Goal: Task Accomplishment & Management: Manage account settings

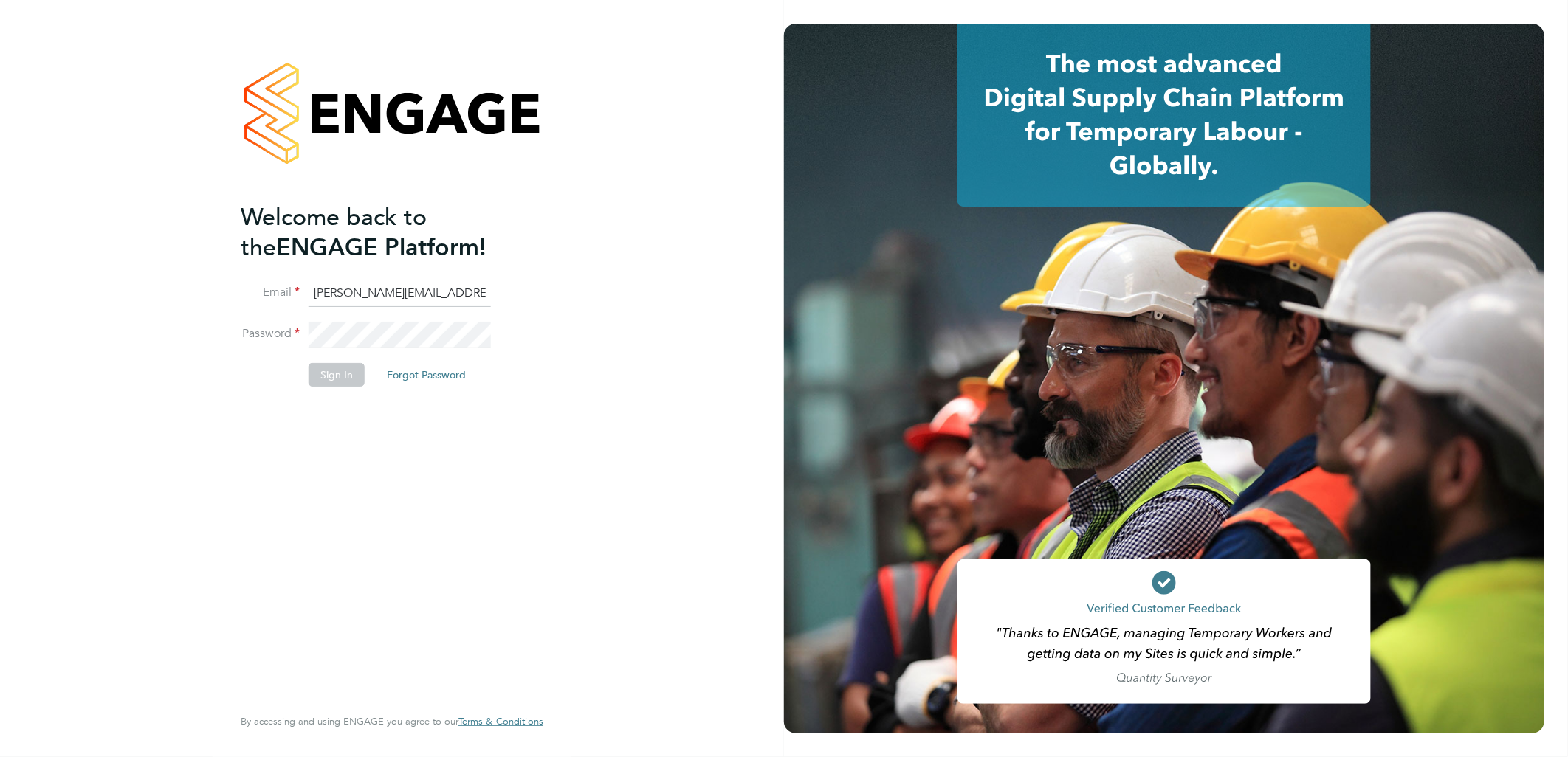
click at [364, 292] on input "[PERSON_NAME][EMAIL_ADDRESS][DOMAIN_NAME]" at bounding box center [400, 293] width 183 height 27
drag, startPoint x: 373, startPoint y: 297, endPoint x: 176, endPoint y: 289, distance: 197.2
click at [176, 289] on div "Welcome back to the ENGAGE Platform! Email [EMAIL_ADDRESS][PERSON_NAME][DOMAIN_…" at bounding box center [392, 378] width 784 height 757
type input "[EMAIL_ADDRESS][DOMAIN_NAME]"
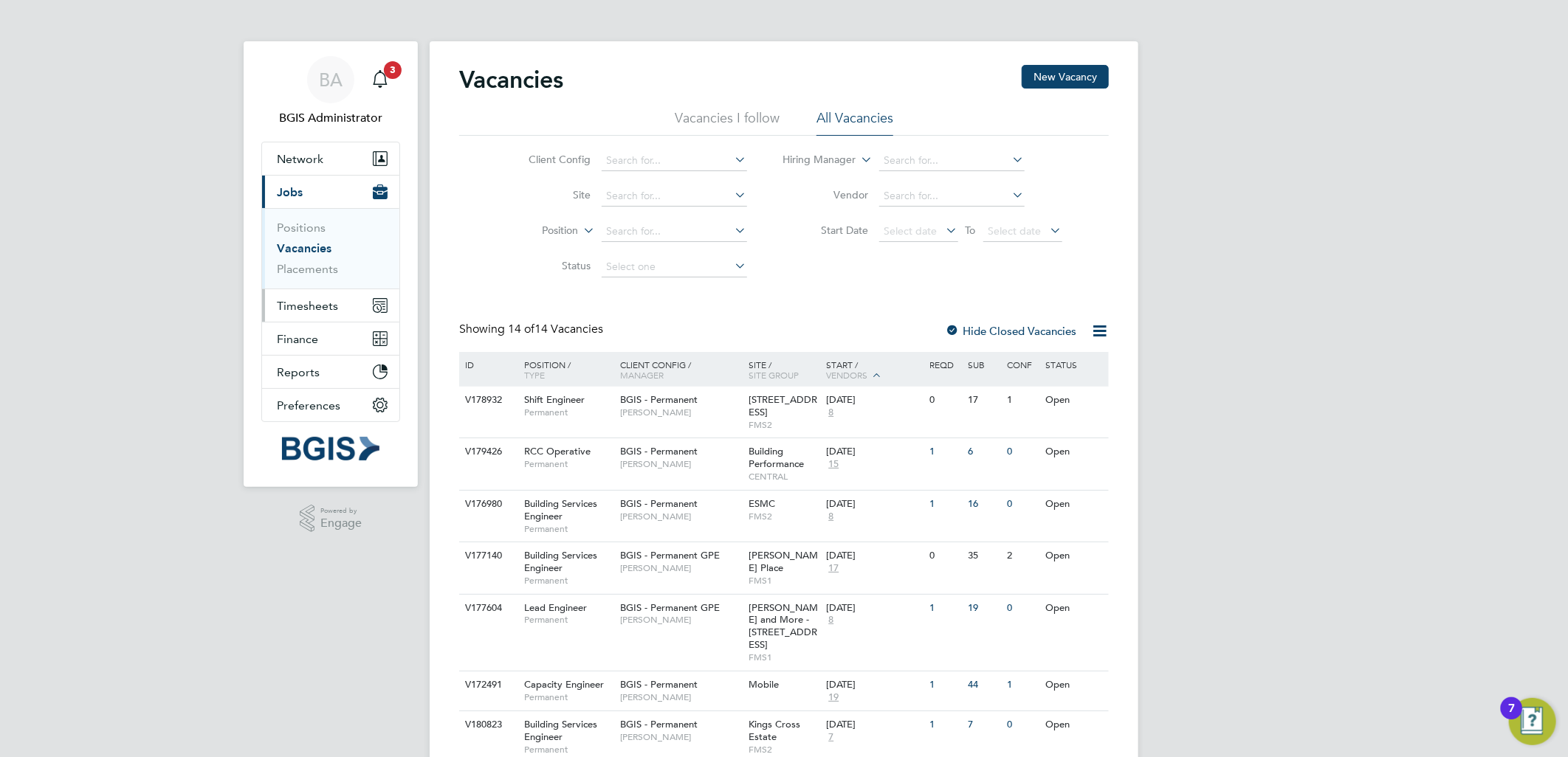
click at [319, 312] on span "Timesheets" at bounding box center [307, 305] width 61 height 14
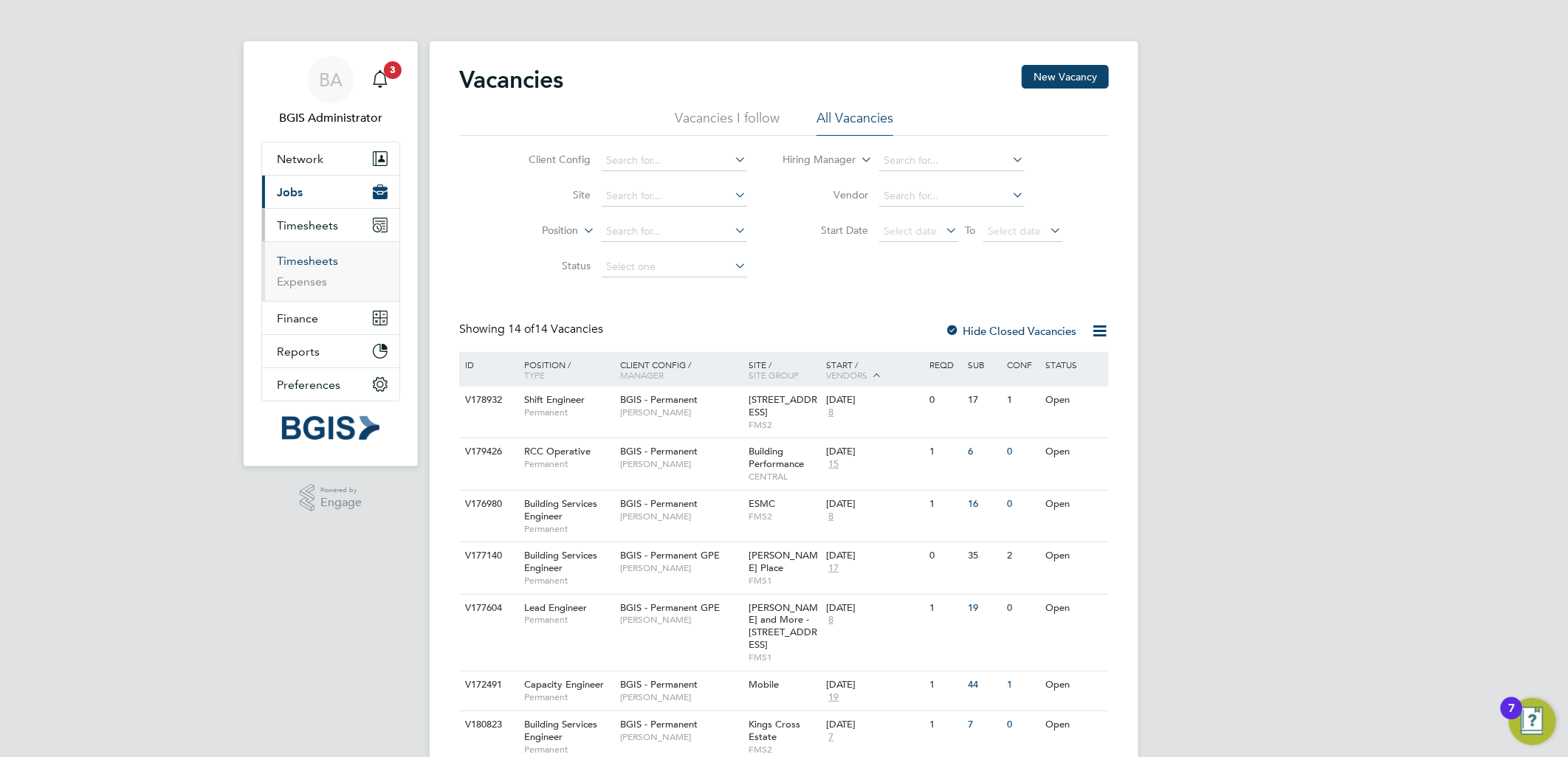
click at [312, 264] on link "Timesheets" at bounding box center [307, 260] width 61 height 14
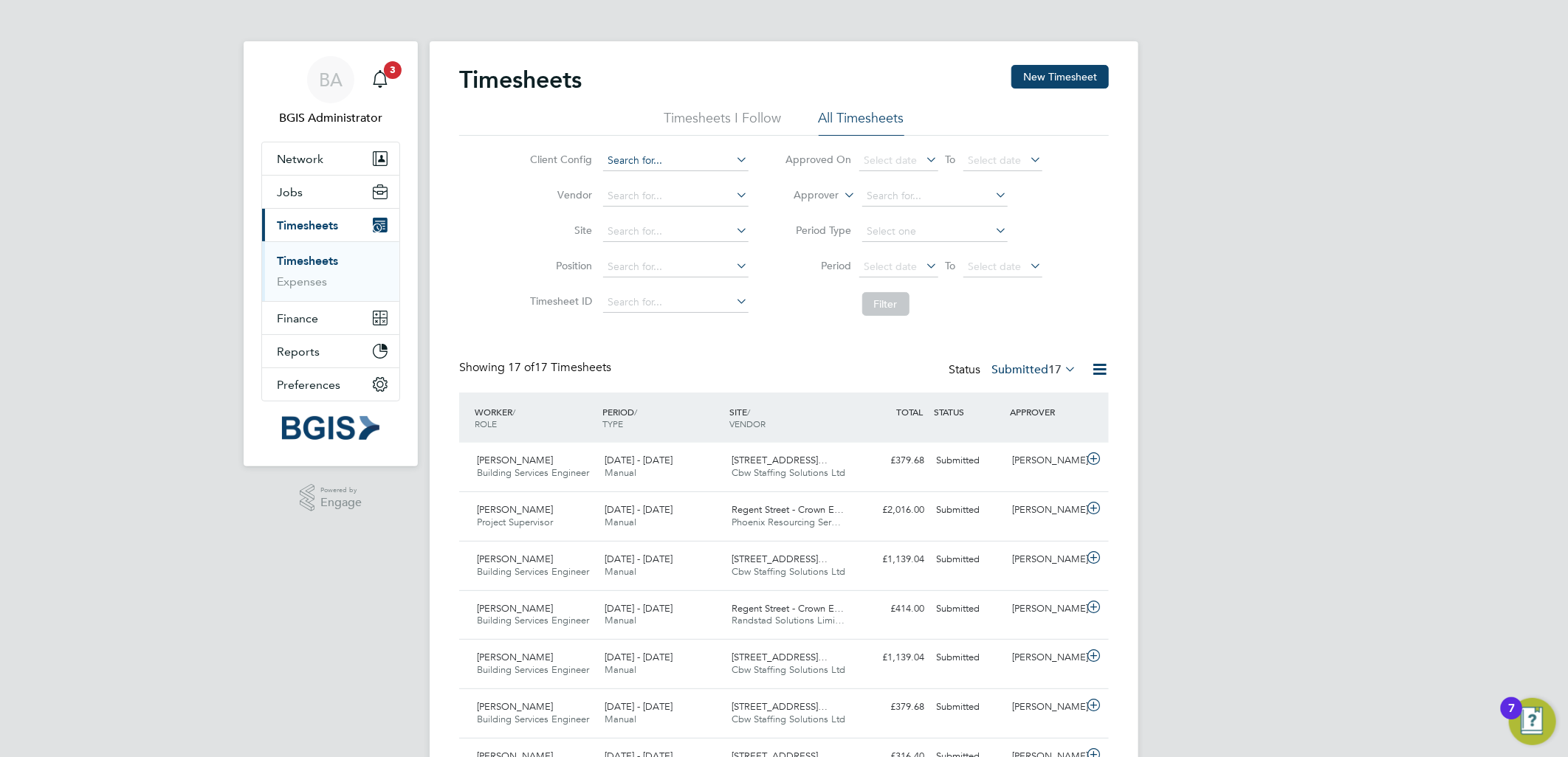
click at [696, 165] on input at bounding box center [676, 161] width 145 height 21
drag, startPoint x: 694, startPoint y: 184, endPoint x: 839, endPoint y: 273, distance: 170.1
click at [695, 184] on li "BGIS - Permanent" at bounding box center [675, 181] width 147 height 20
type input "BGIS - Permanent"
click at [875, 298] on button "Filter" at bounding box center [885, 304] width 48 height 23
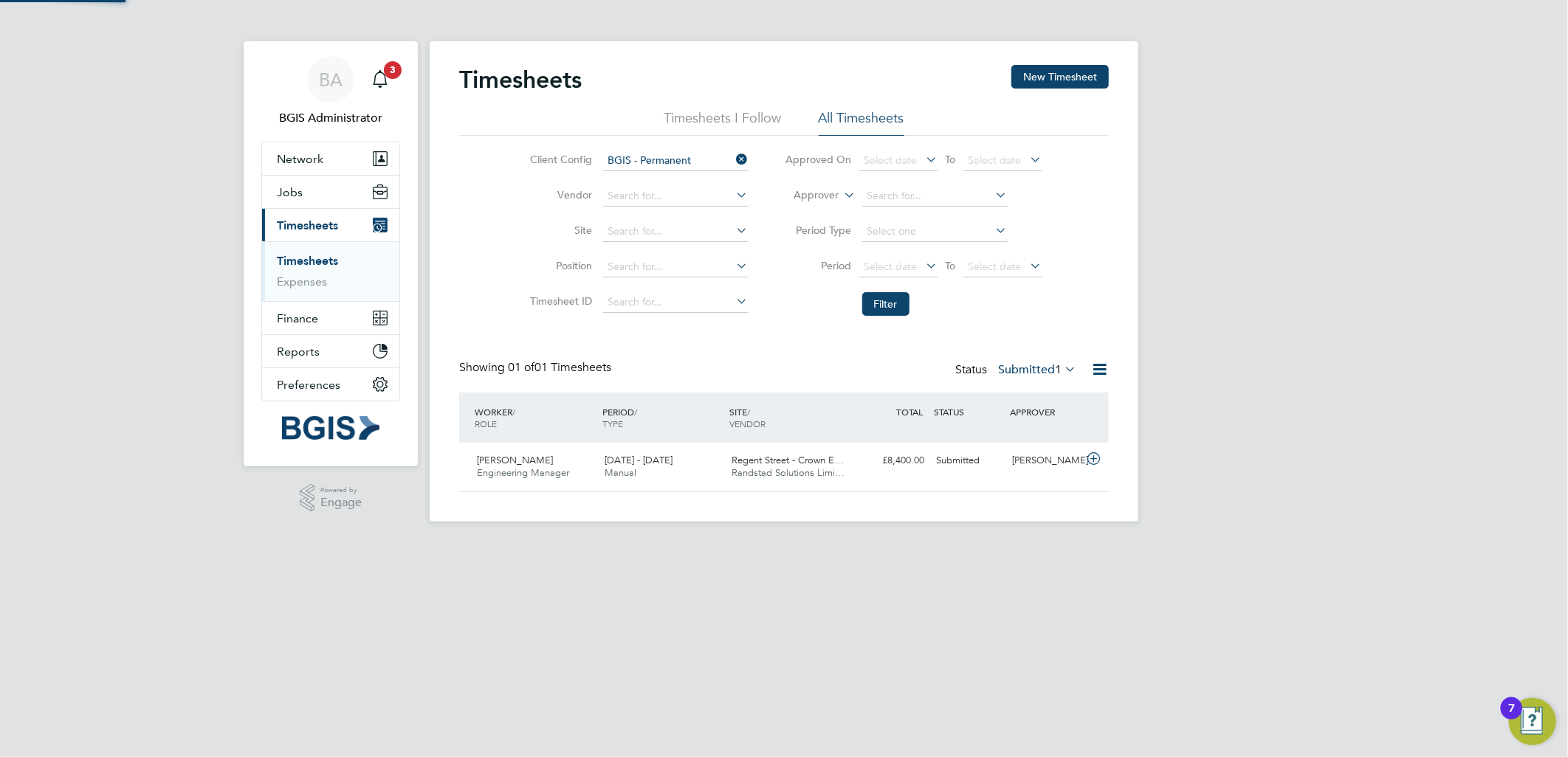
click at [1036, 371] on label "Submitted 1" at bounding box center [1037, 369] width 78 height 15
click at [847, 472] on div "Regent Street - Crown E… Randstad Solutions Limi…" at bounding box center [790, 467] width 128 height 37
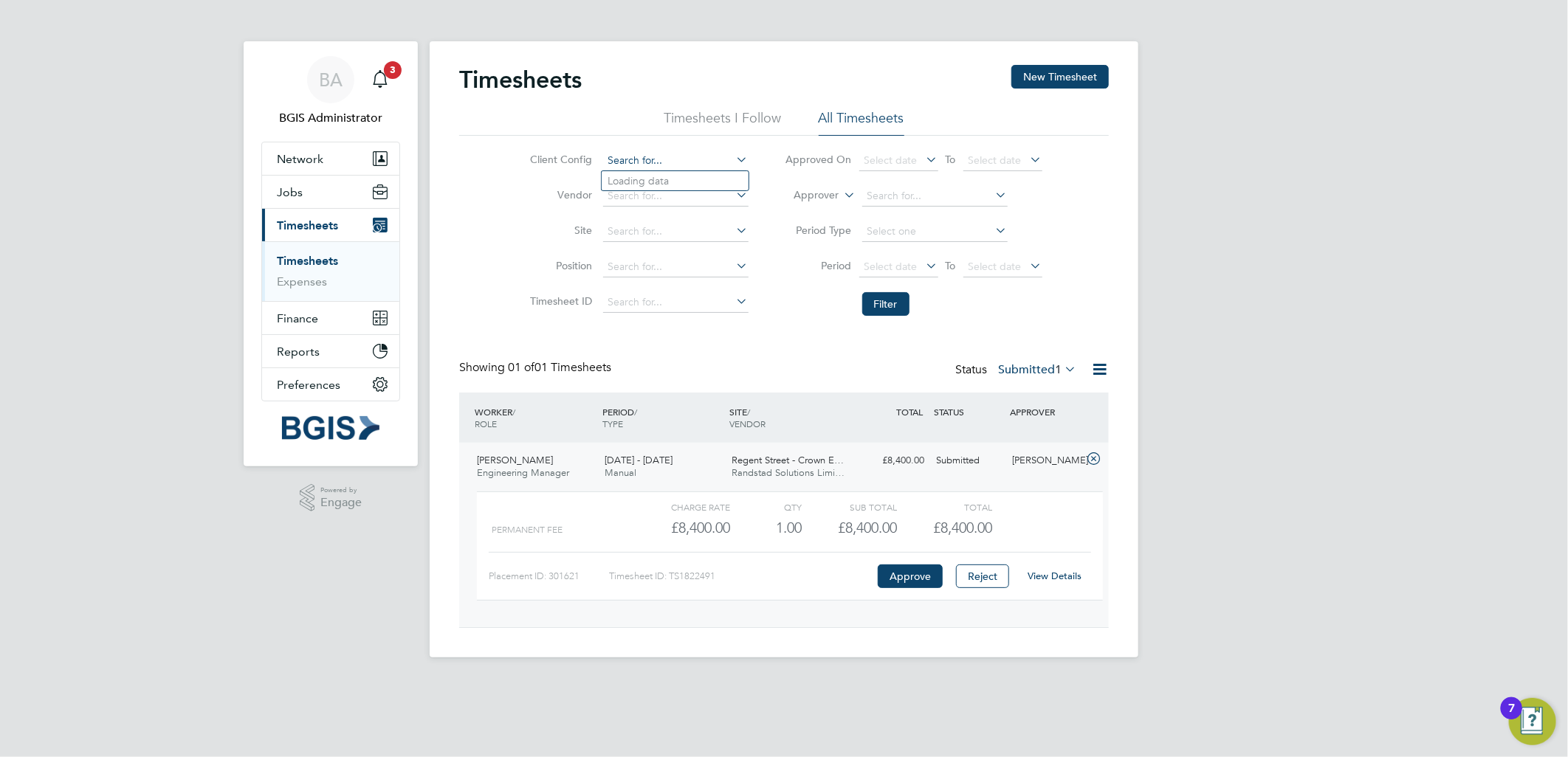
click at [674, 163] on input at bounding box center [676, 161] width 145 height 21
click at [707, 218] on li "BGIS - Perm anent GPE" at bounding box center [675, 221] width 147 height 20
type input "BGIS - Permanent GPE"
click at [895, 303] on button "Filter" at bounding box center [885, 304] width 48 height 23
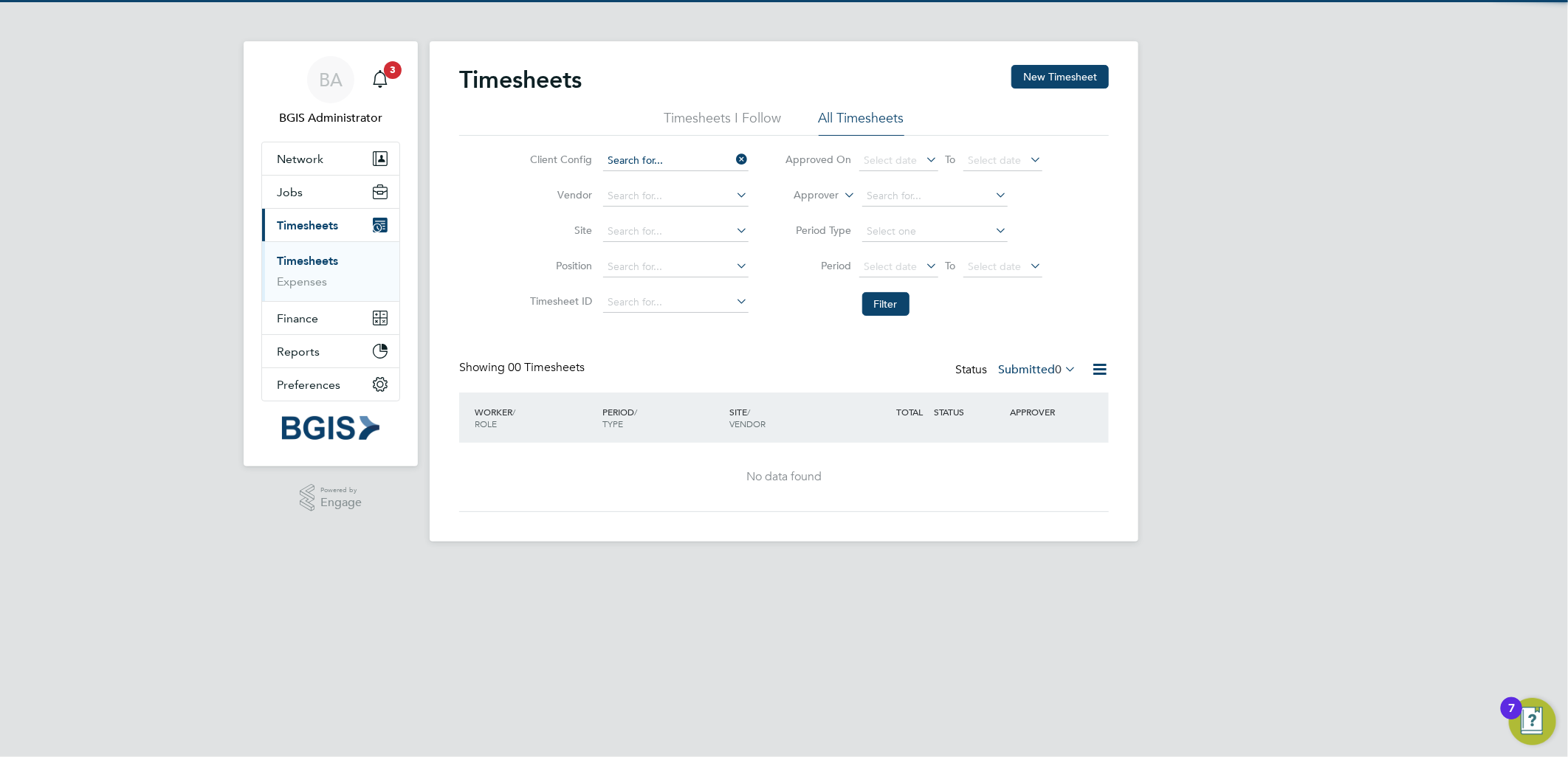
click at [706, 168] on input at bounding box center [676, 161] width 145 height 21
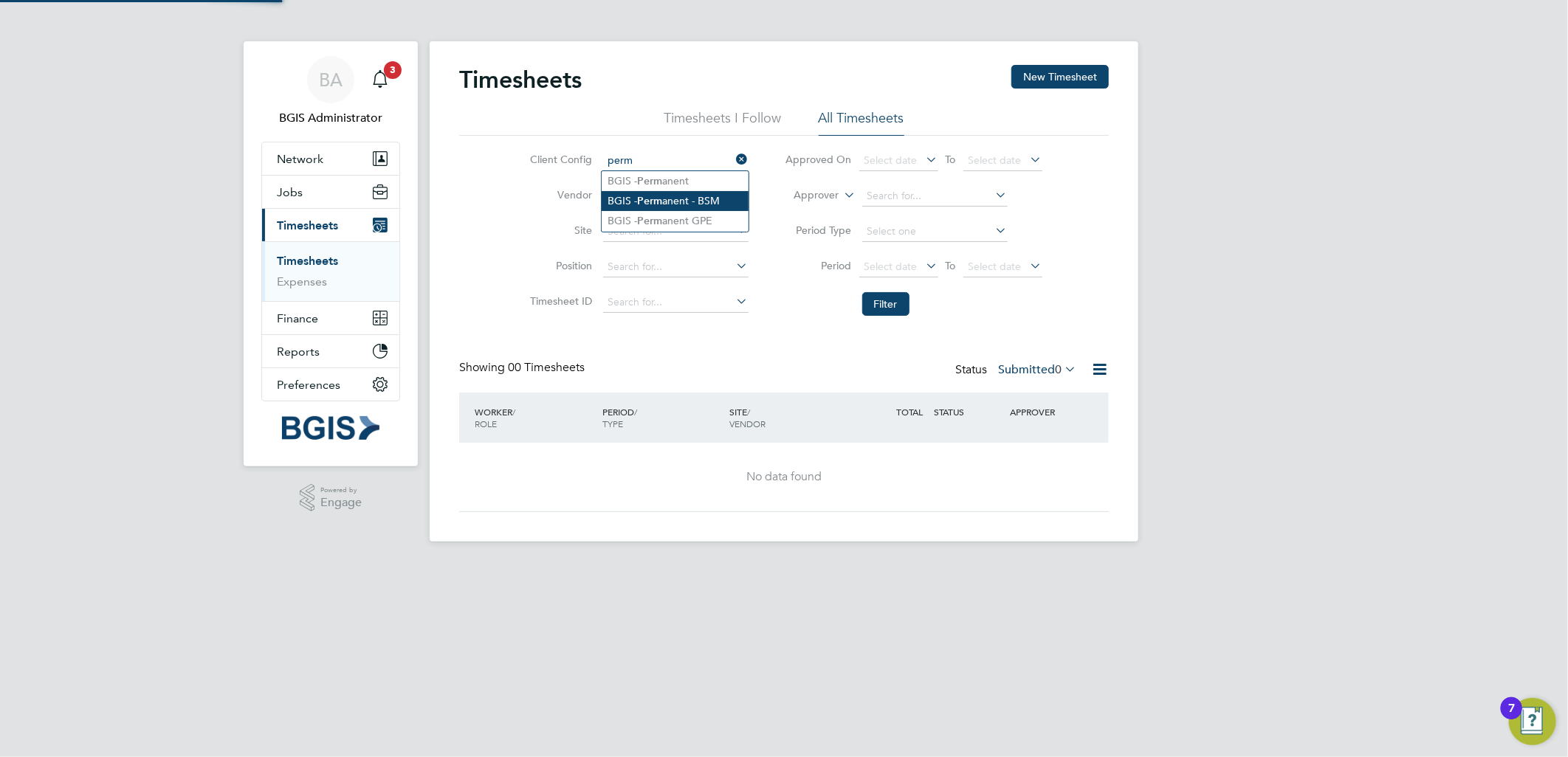
drag, startPoint x: 697, startPoint y: 203, endPoint x: 762, endPoint y: 241, distance: 75.3
click at [698, 203] on li "BGIS - Perm anent - BSM" at bounding box center [675, 201] width 147 height 20
type input "BGIS - Permanent - BSM"
drag, startPoint x: 860, startPoint y: 298, endPoint x: 878, endPoint y: 305, distance: 19.3
click at [861, 298] on li "Filter" at bounding box center [913, 304] width 293 height 38
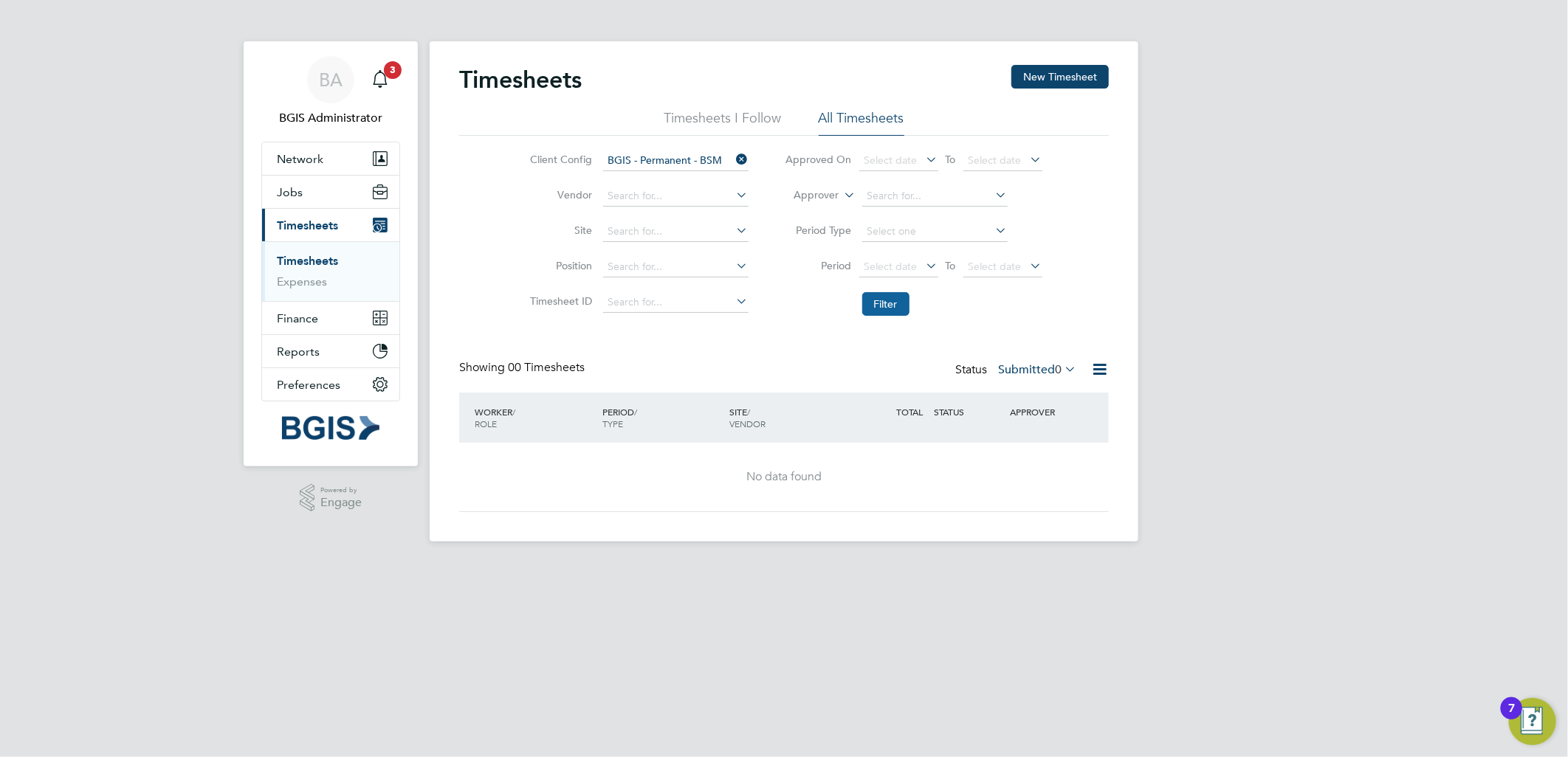
click at [897, 310] on button "Filter" at bounding box center [885, 304] width 48 height 23
click at [734, 160] on icon at bounding box center [734, 159] width 0 height 21
click at [876, 310] on button "Filter" at bounding box center [885, 304] width 48 height 23
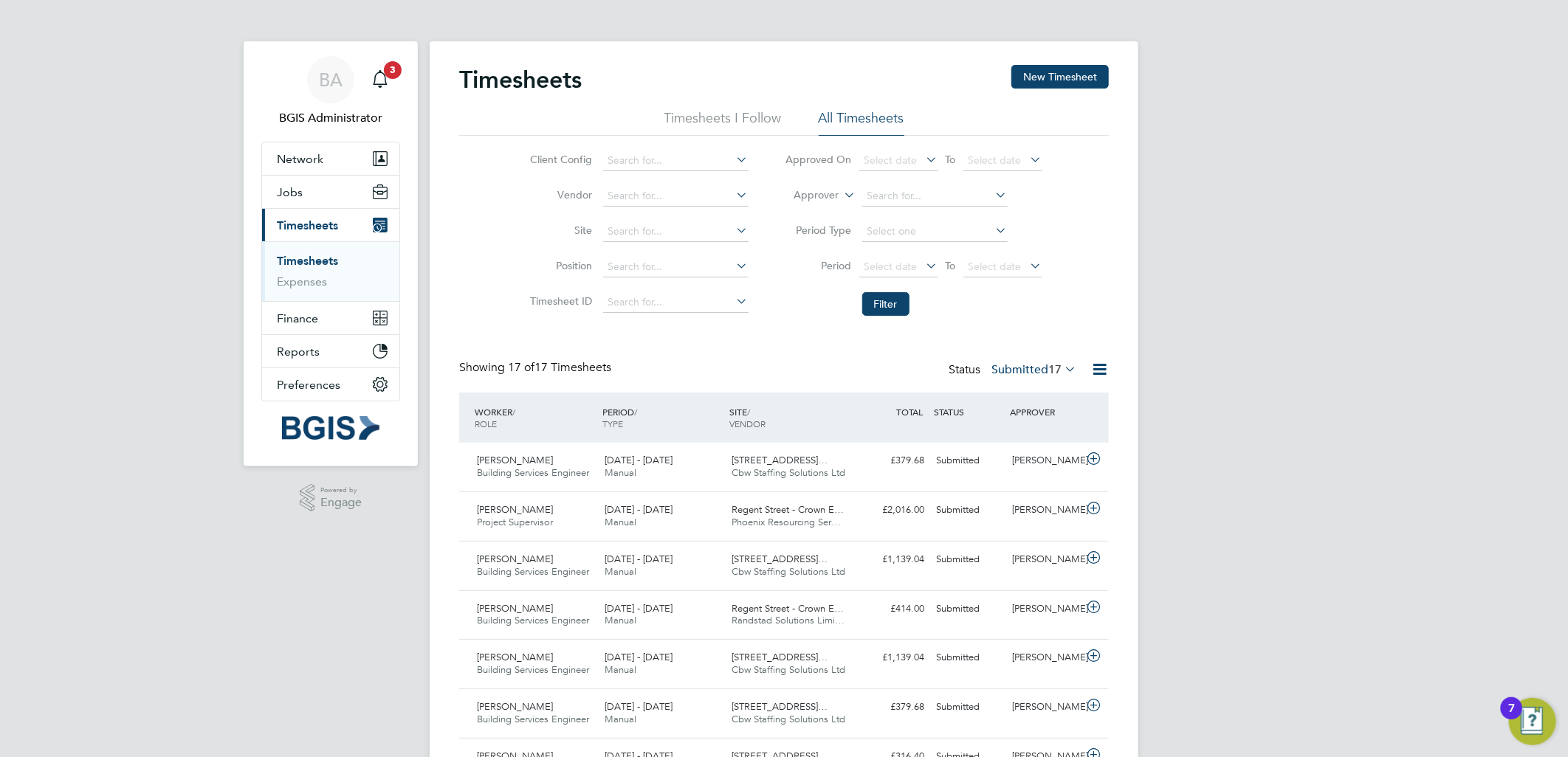
scroll to position [37, 128]
click at [1025, 360] on div "Status Submitted 17" at bounding box center [1013, 370] width 131 height 21
click at [1027, 376] on div "Status Submitted 17" at bounding box center [1013, 370] width 131 height 21
click at [1017, 366] on label "Submitted 17" at bounding box center [1034, 369] width 85 height 15
click at [1017, 460] on li "Approved" at bounding box center [1014, 459] width 67 height 21
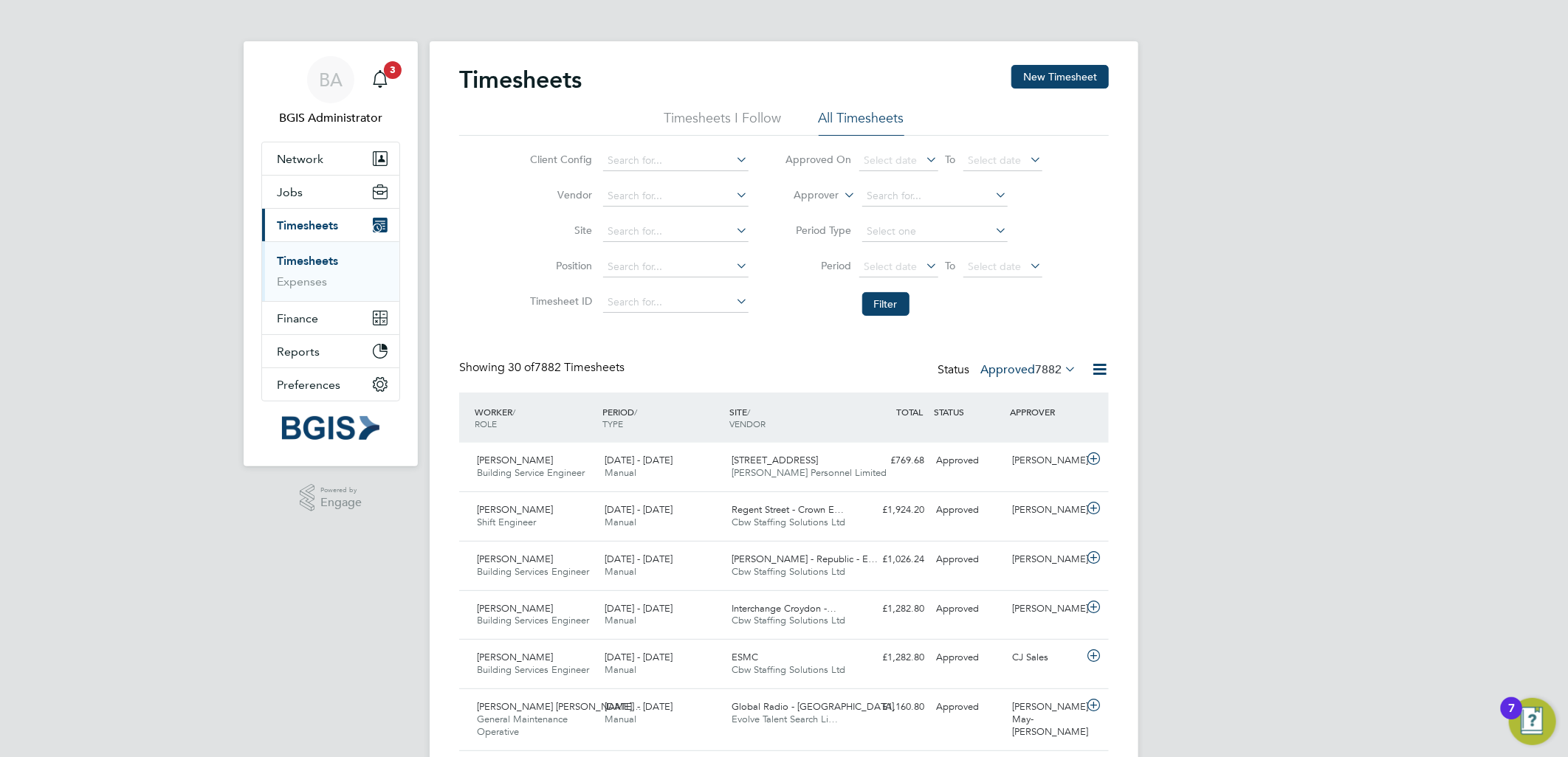
click at [1035, 374] on span "7882" at bounding box center [1048, 369] width 27 height 15
click at [1001, 392] on li "All" at bounding box center [1008, 395] width 67 height 21
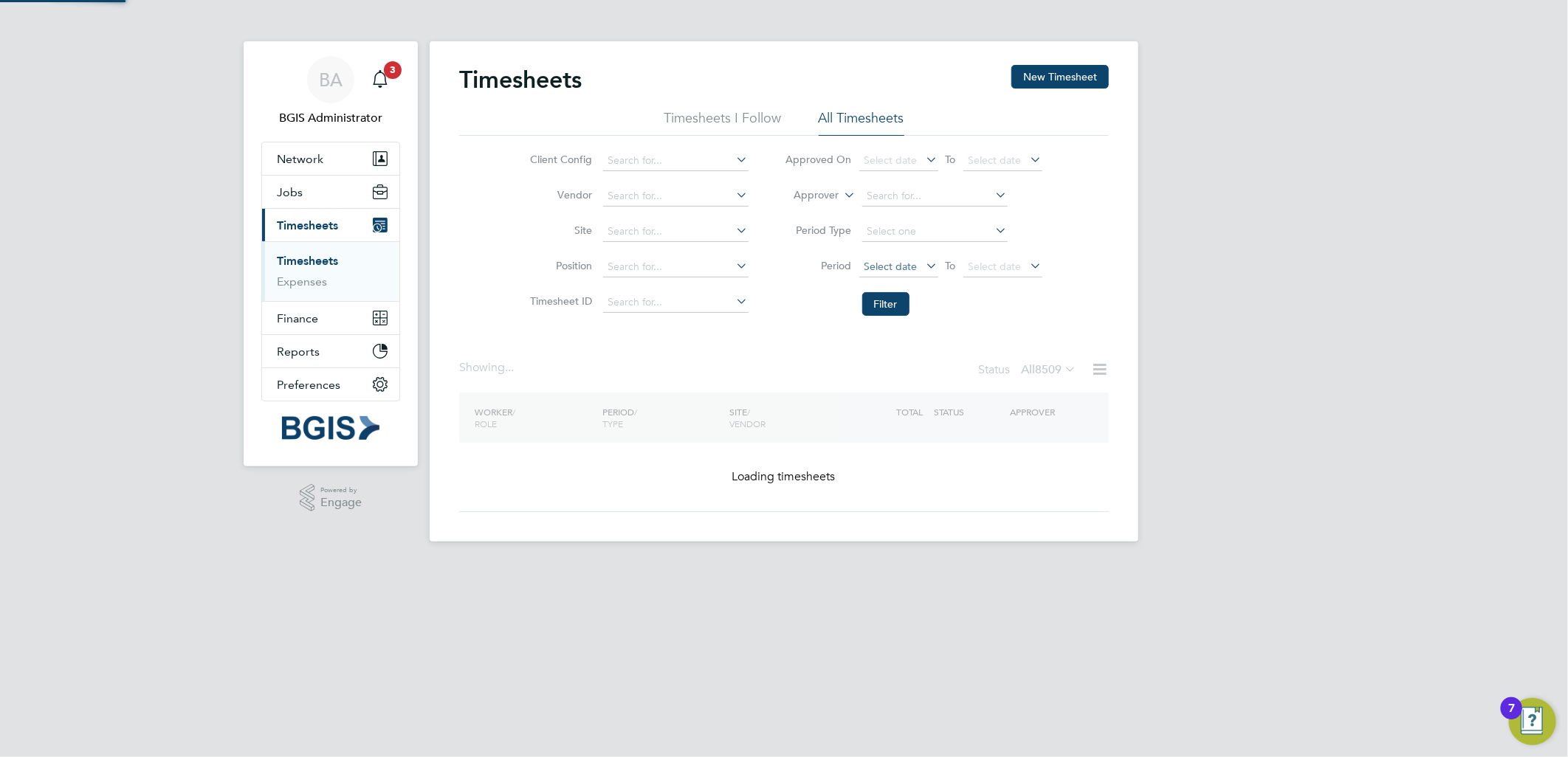
click at [896, 258] on span "Select date" at bounding box center [898, 267] width 79 height 20
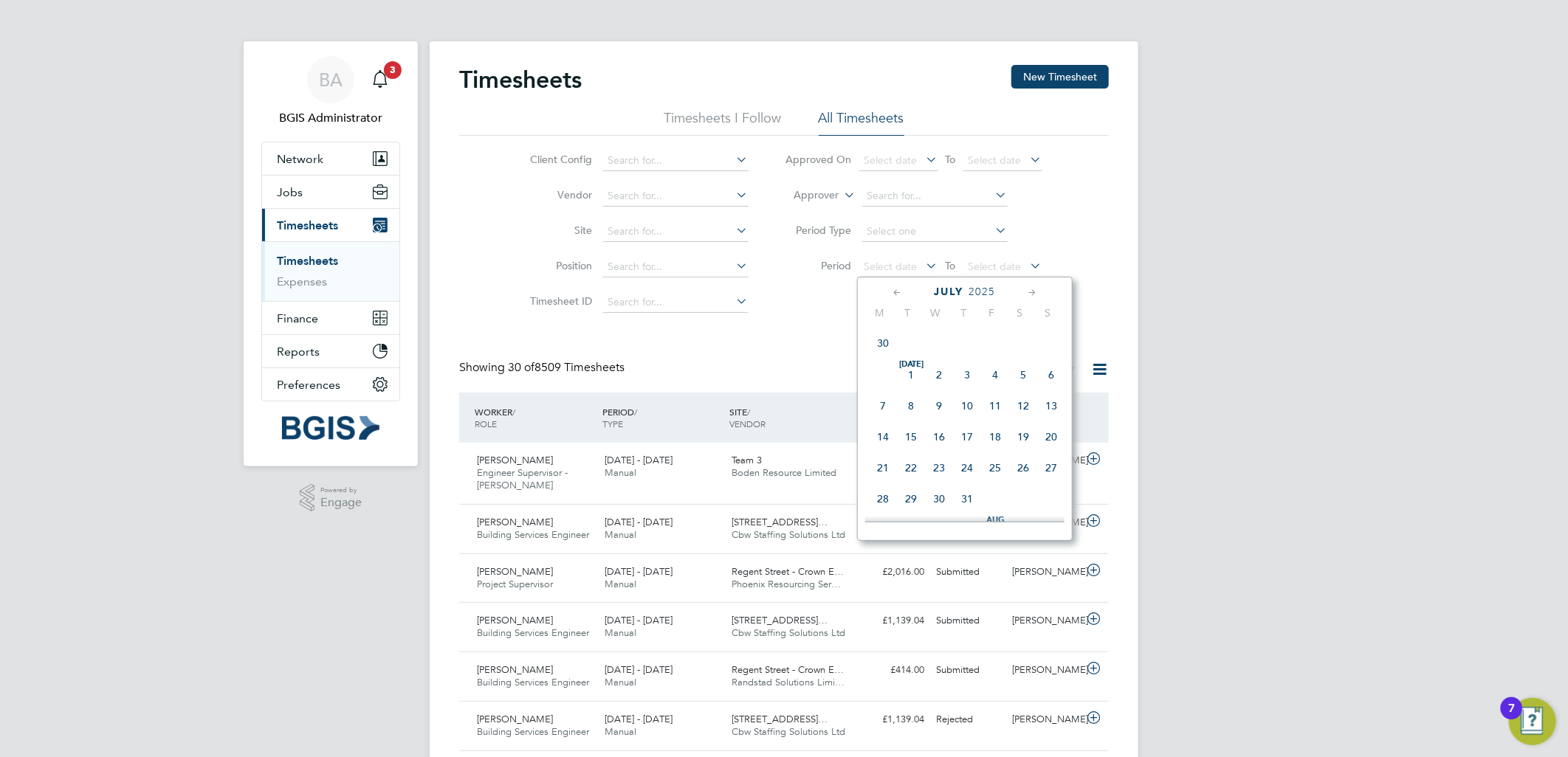
drag, startPoint x: 924, startPoint y: 375, endPoint x: 913, endPoint y: 376, distance: 11.0
click at [923, 376] on span "Jul 1" at bounding box center [910, 375] width 28 height 28
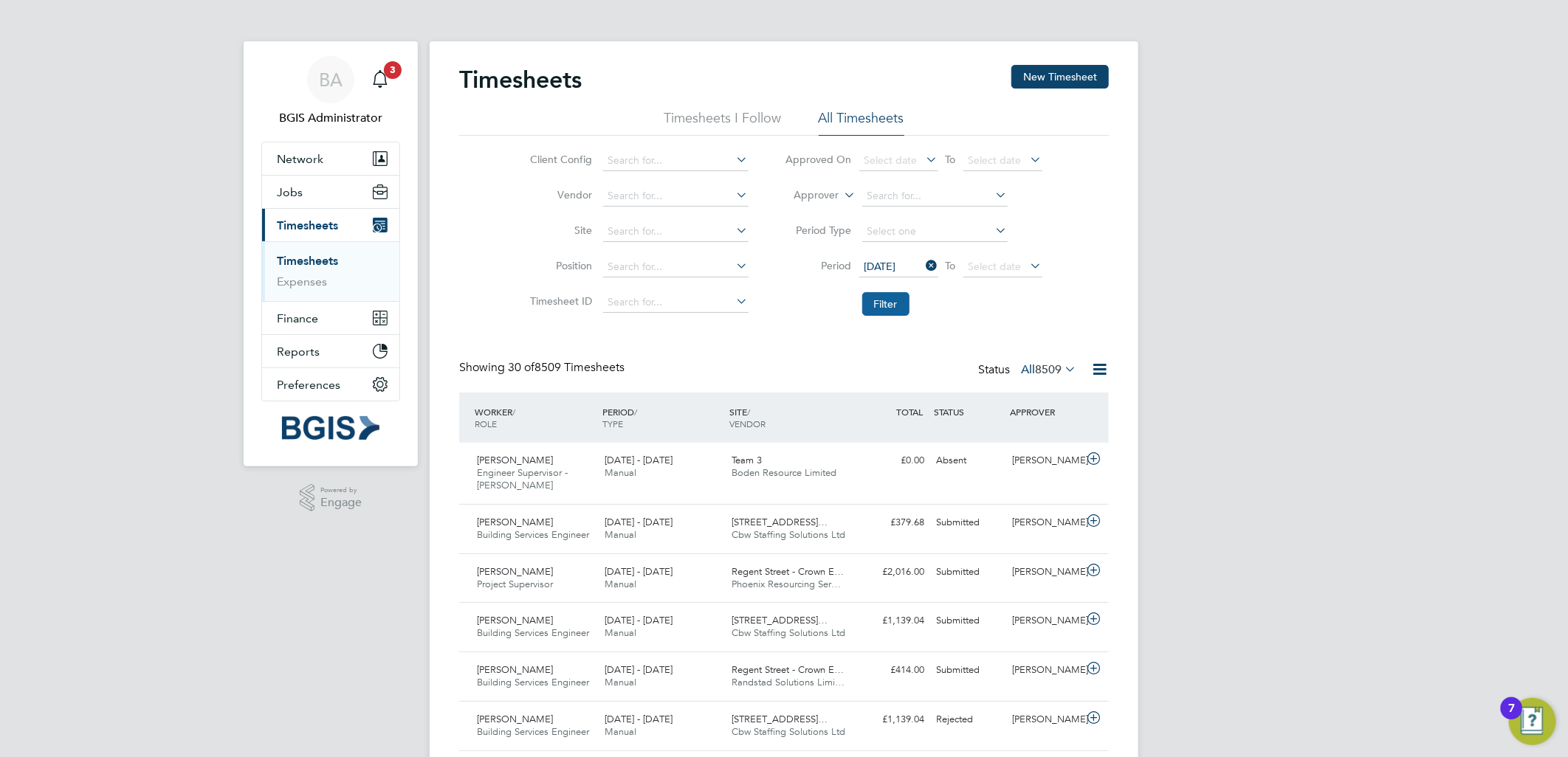
click at [884, 300] on button "Filter" at bounding box center [885, 304] width 48 height 23
drag, startPoint x: 1103, startPoint y: 376, endPoint x: 1067, endPoint y: 417, distance: 54.6
click at [1102, 376] on icon at bounding box center [1099, 369] width 18 height 18
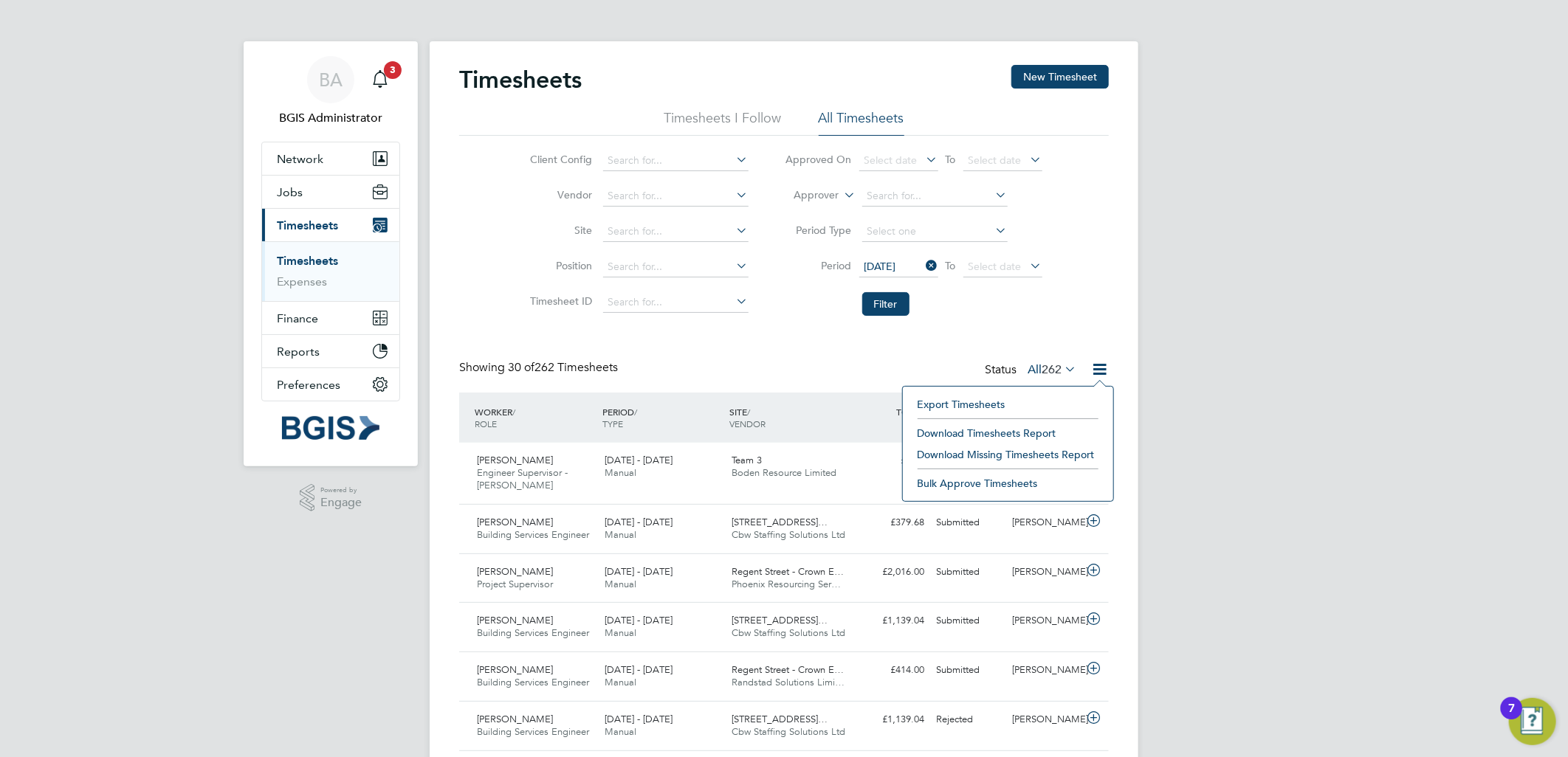
click at [1007, 433] on li "Download Timesheets Report" at bounding box center [1008, 433] width 196 height 21
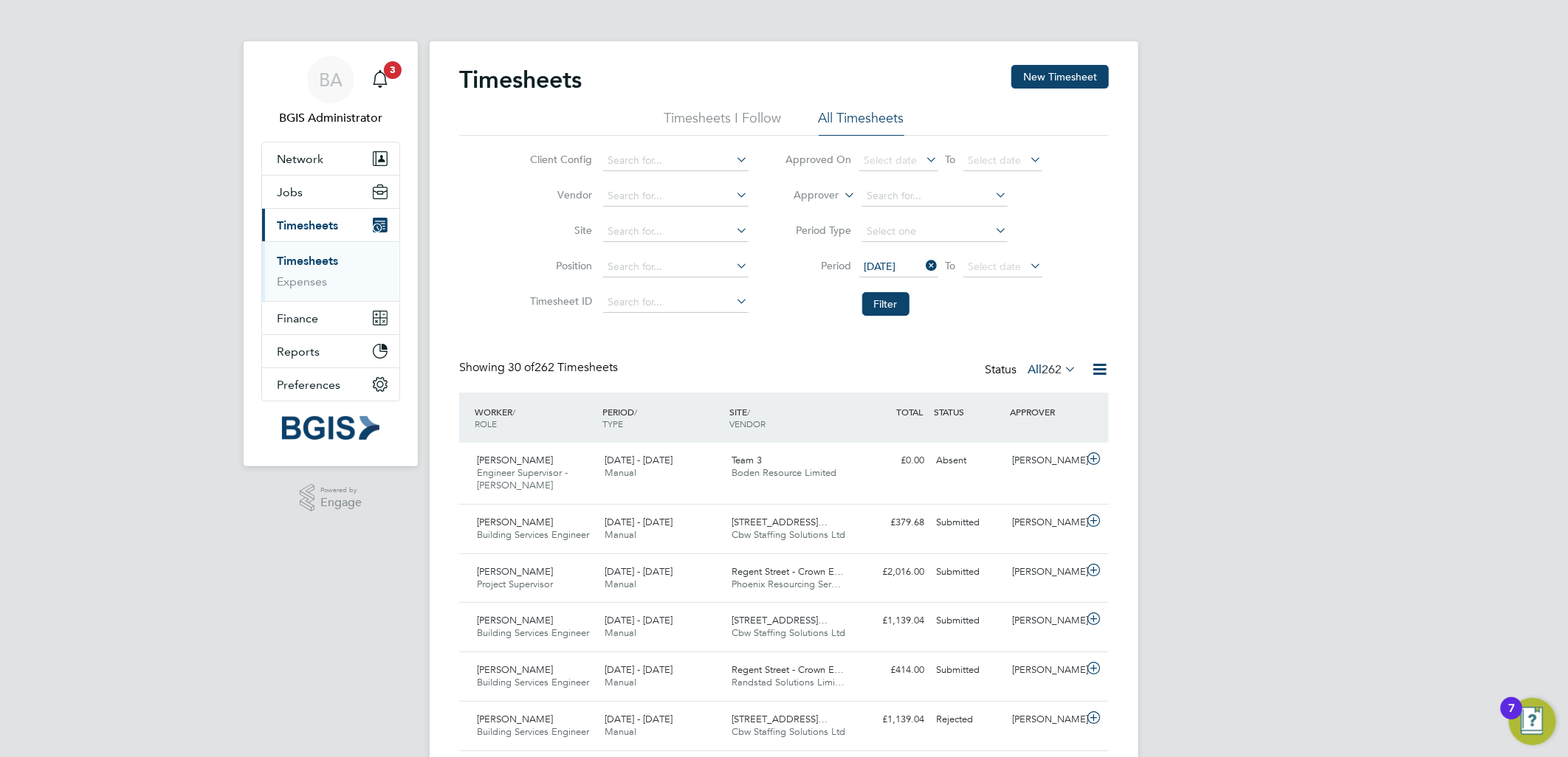
drag, startPoint x: 909, startPoint y: 261, endPoint x: 926, endPoint y: 423, distance: 162.9
click at [896, 262] on span "01 Jul 2025" at bounding box center [880, 266] width 32 height 13
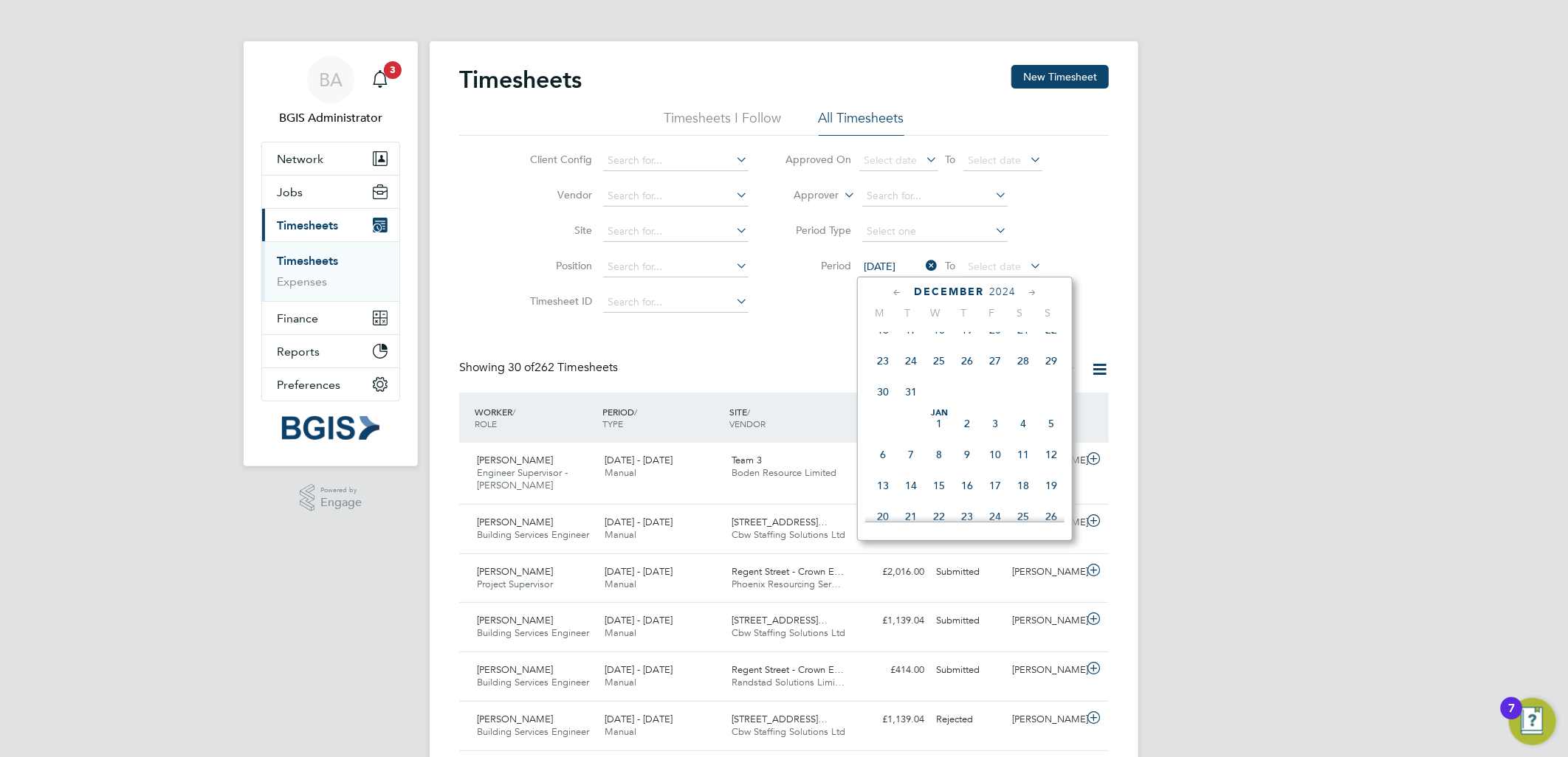
scroll to position [183, 0]
click at [935, 499] on span "Jan" at bounding box center [939, 496] width 28 height 8
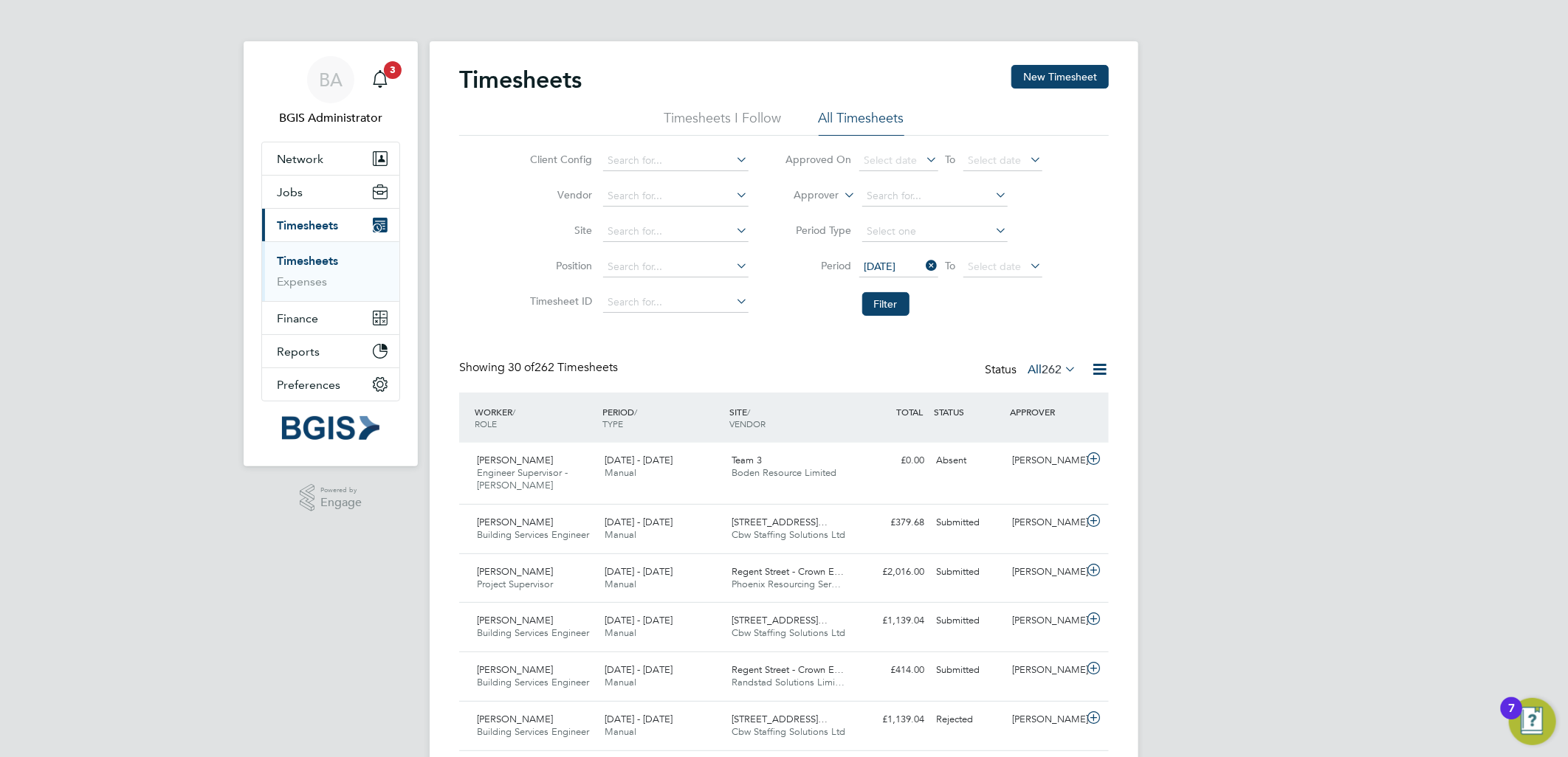
click at [910, 311] on li "Filter" at bounding box center [913, 304] width 293 height 38
click at [890, 297] on button "Filter" at bounding box center [885, 304] width 48 height 23
click at [1094, 369] on icon at bounding box center [1099, 369] width 18 height 18
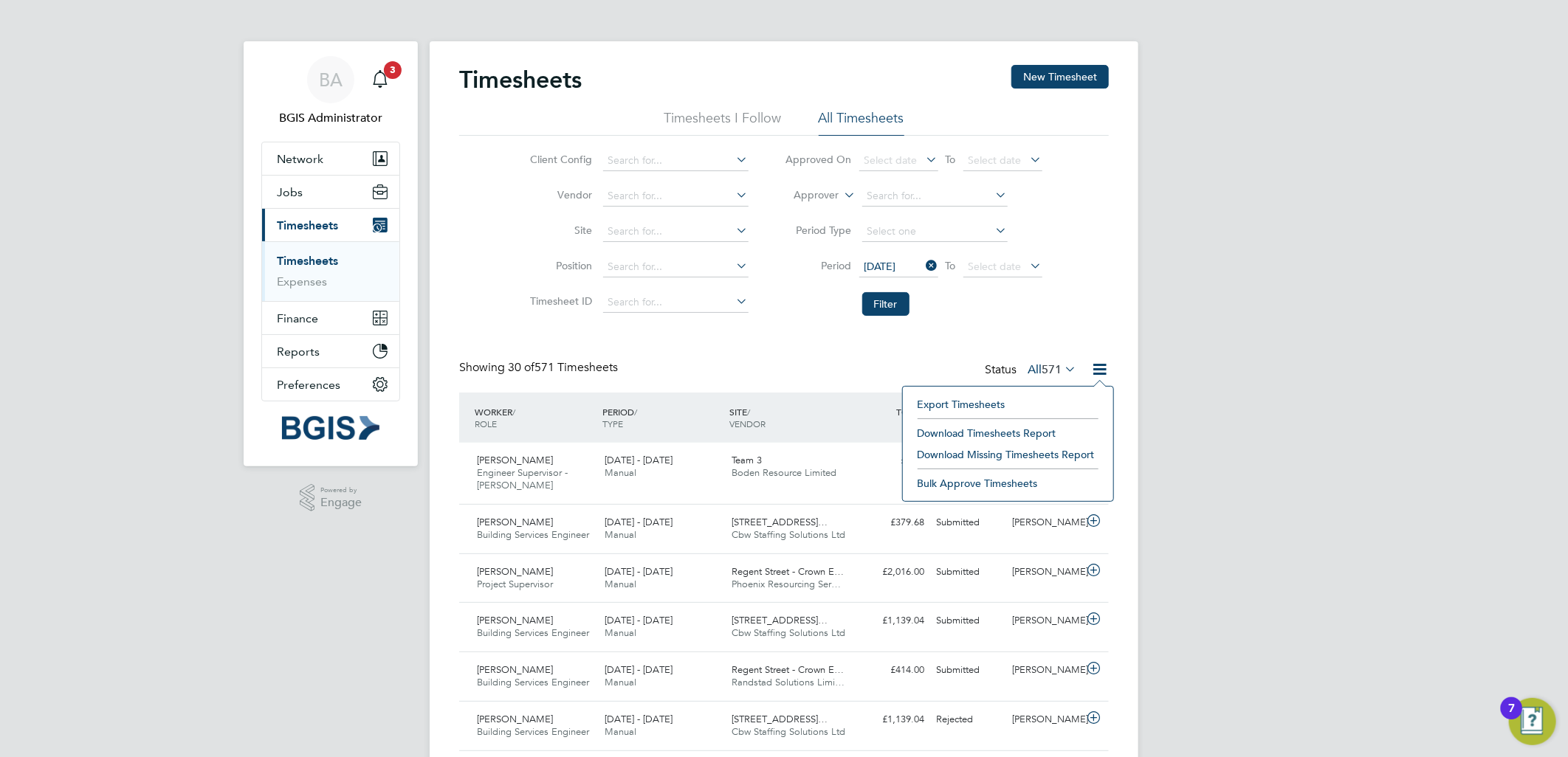
click at [1029, 433] on li "Download Timesheets Report" at bounding box center [1008, 433] width 196 height 21
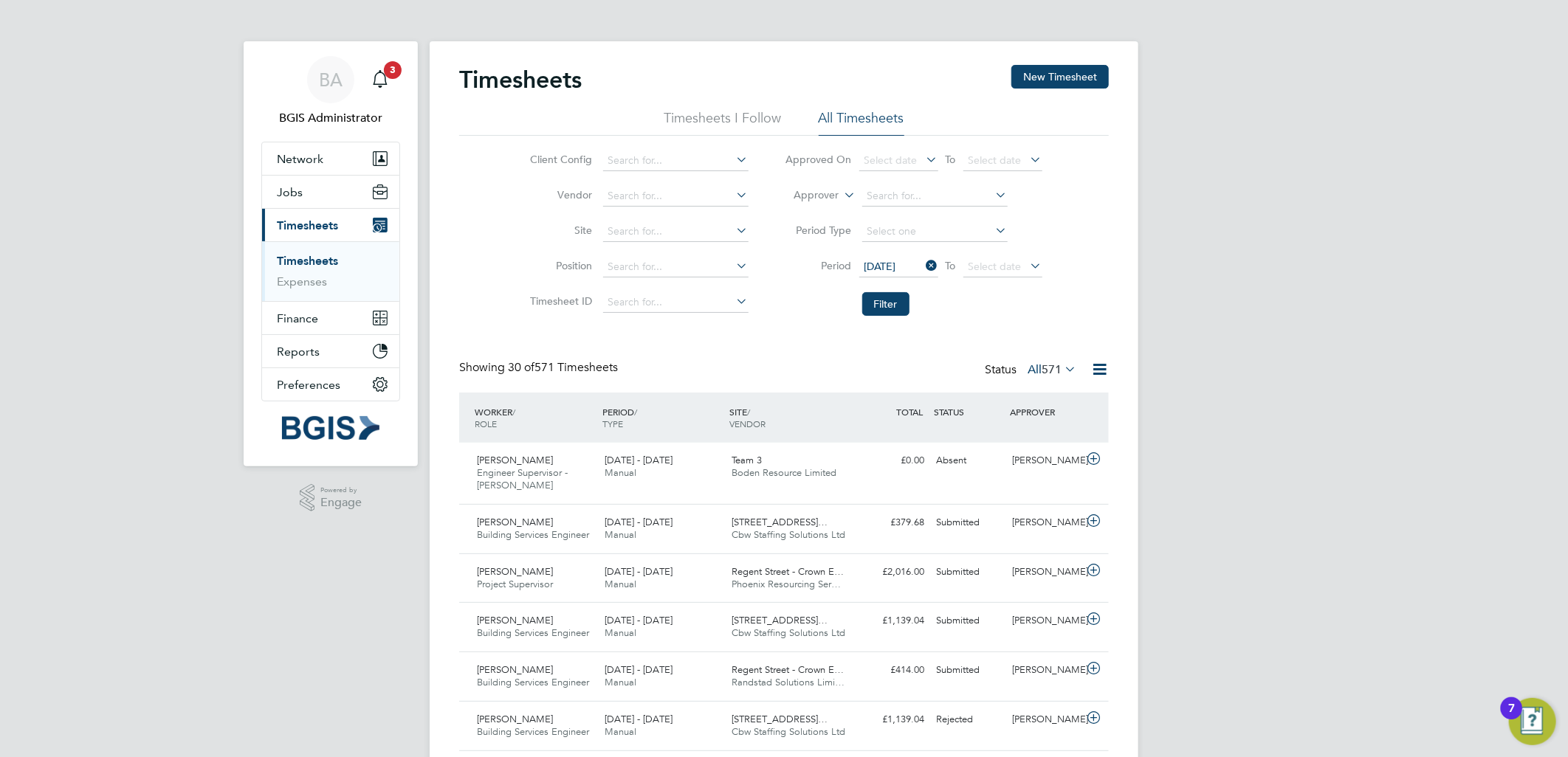
click at [1093, 268] on div "Client Config Vendor Site Position Timesheet ID Approved On Select date To Sele…" at bounding box center [784, 229] width 650 height 188
click at [923, 268] on icon at bounding box center [923, 266] width 0 height 21
click at [1037, 367] on label "All 571" at bounding box center [1051, 369] width 48 height 15
click at [1035, 514] on li "Absent" at bounding box center [1038, 513] width 67 height 21
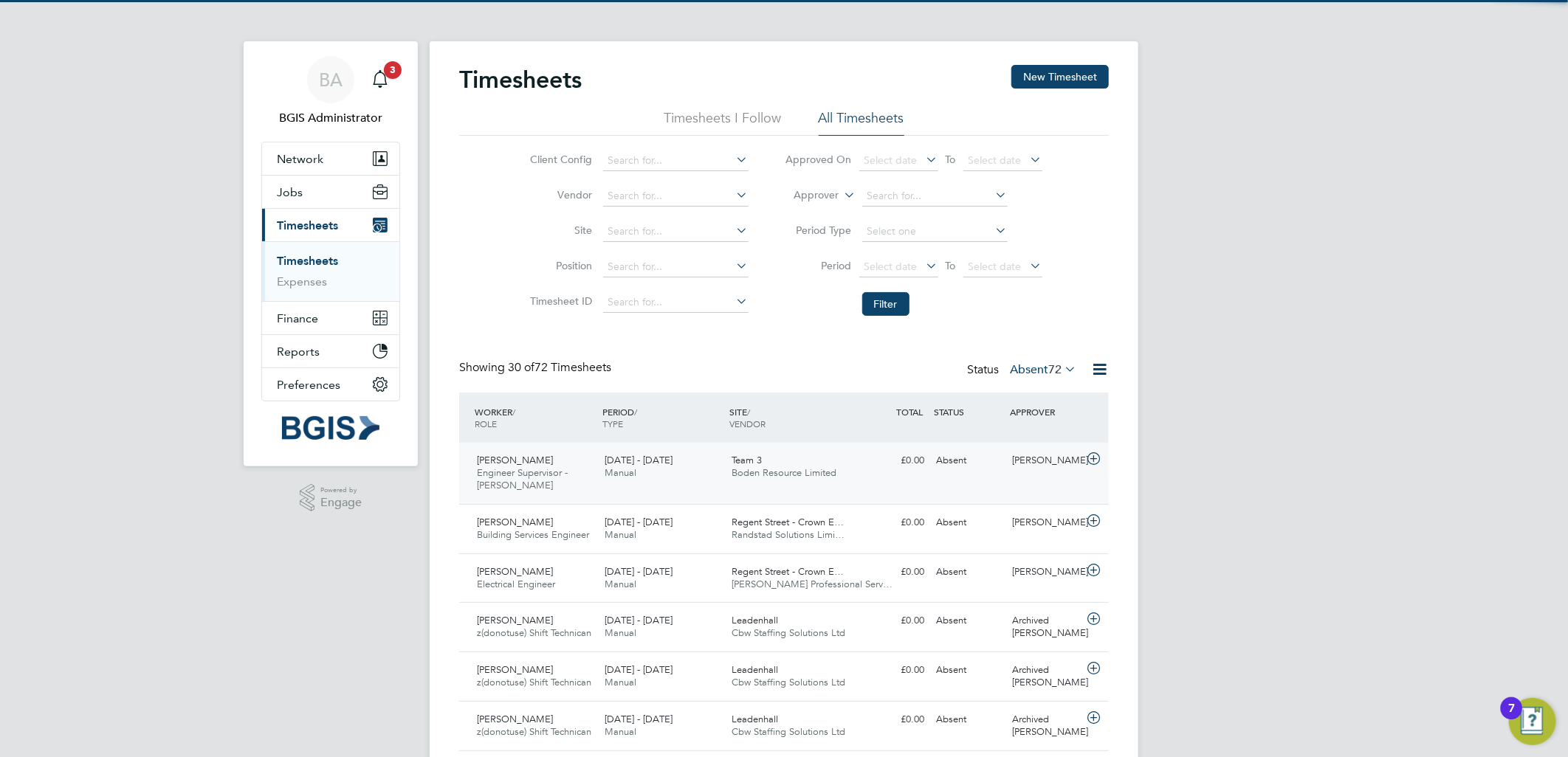
click at [902, 485] on div "Ben Guy-Pinkey Engineer Supervisor - Takeda 22 - 28 Sep 2025 22 - 28 Sep 2025 M…" at bounding box center [784, 473] width 650 height 61
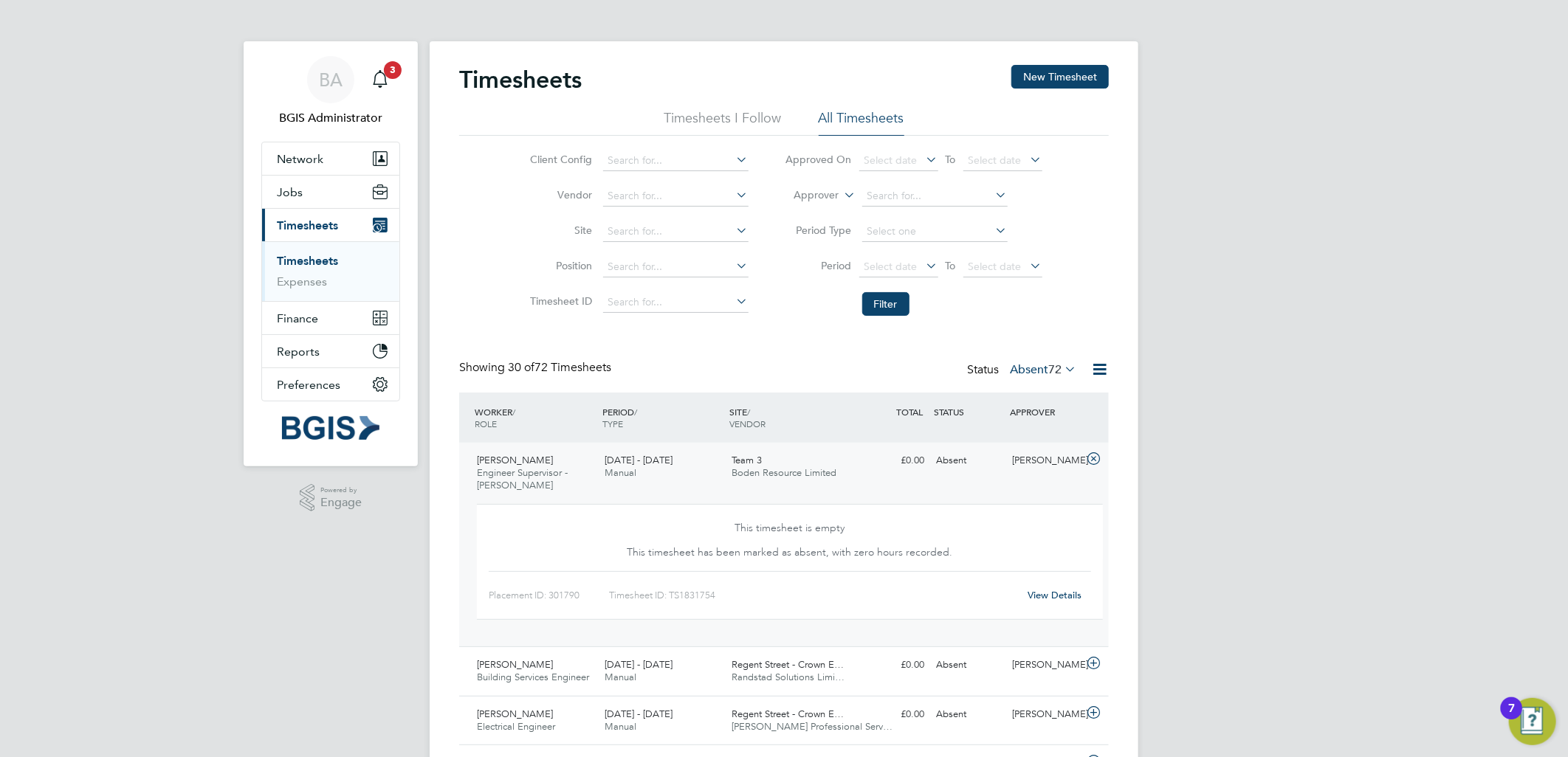
click at [1064, 601] on div "View Details" at bounding box center [1055, 595] width 73 height 23
click at [1044, 581] on div "Placement ID: 301790 Timesheet ID: TS1831754 View Details" at bounding box center [790, 589] width 602 height 36
click at [1050, 601] on div "View Details" at bounding box center [1055, 595] width 73 height 23
drag, startPoint x: 1050, startPoint y: 601, endPoint x: 1044, endPoint y: 592, distance: 10.8
click at [1049, 596] on div "View Details" at bounding box center [1055, 595] width 73 height 23
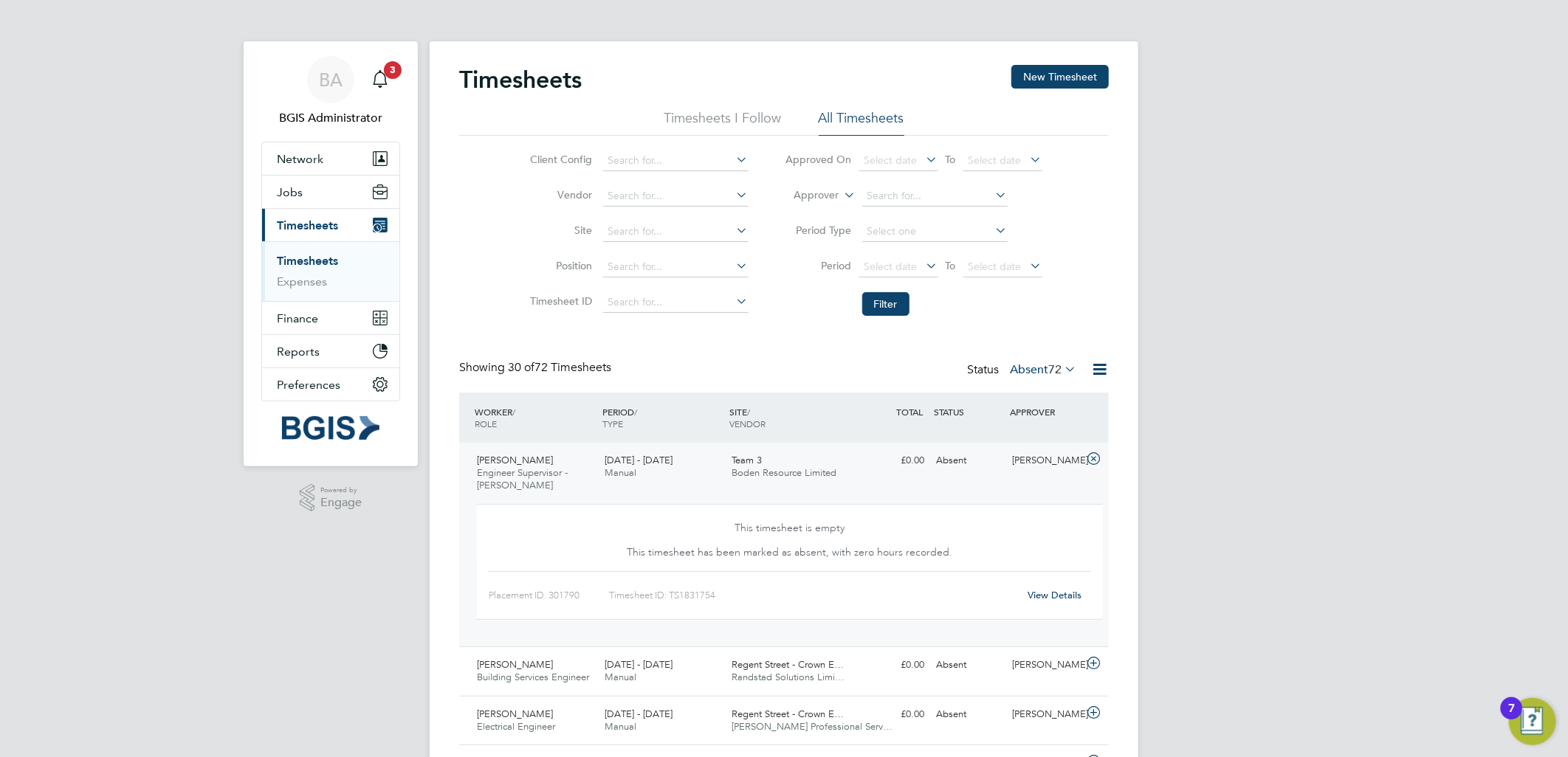
click at [1043, 591] on link "View Details" at bounding box center [1055, 595] width 54 height 13
click at [1038, 368] on label "Absent 72" at bounding box center [1043, 369] width 67 height 15
click at [1012, 436] on li "Submitted" at bounding box center [1023, 437] width 67 height 21
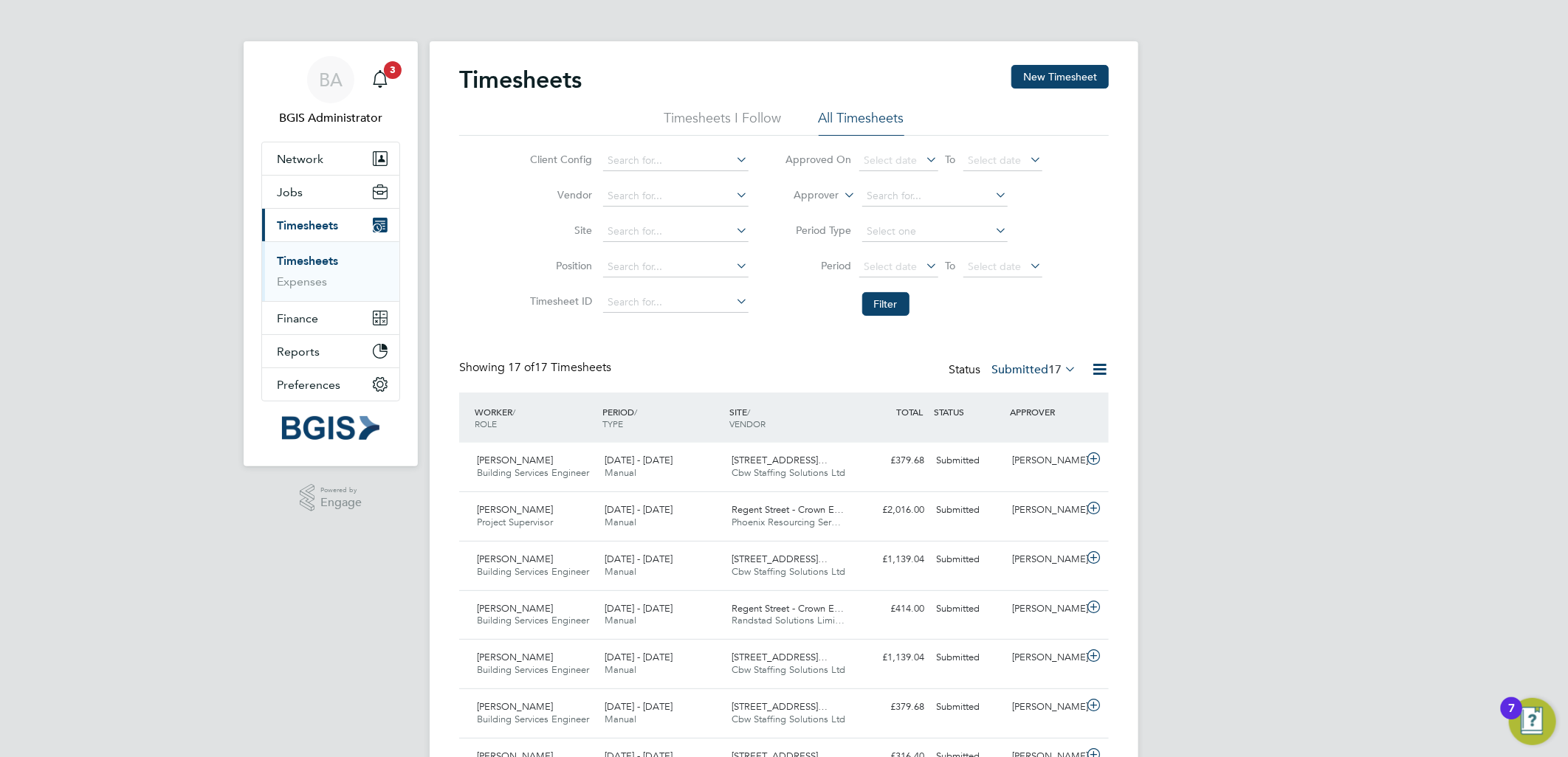
click at [1019, 363] on label "Submitted 17" at bounding box center [1034, 369] width 85 height 15
click at [1169, 266] on div "BA BGIS Administrator Notifications 3 Applications: Network Team Members Busine…" at bounding box center [784, 666] width 1568 height 1333
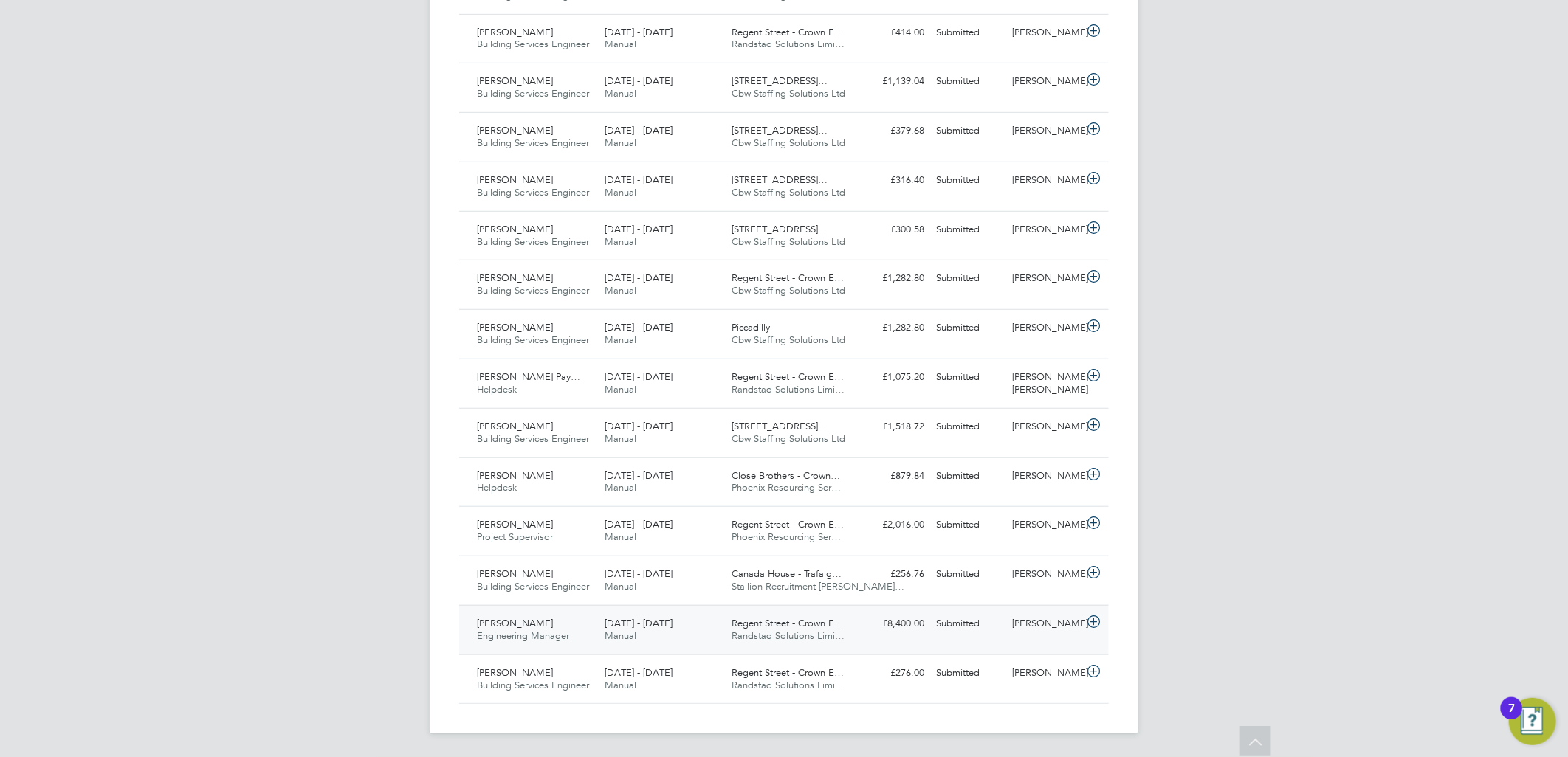
click at [695, 618] on div "28 Jul - 3 Aug 2025 Manual" at bounding box center [663, 630] width 128 height 37
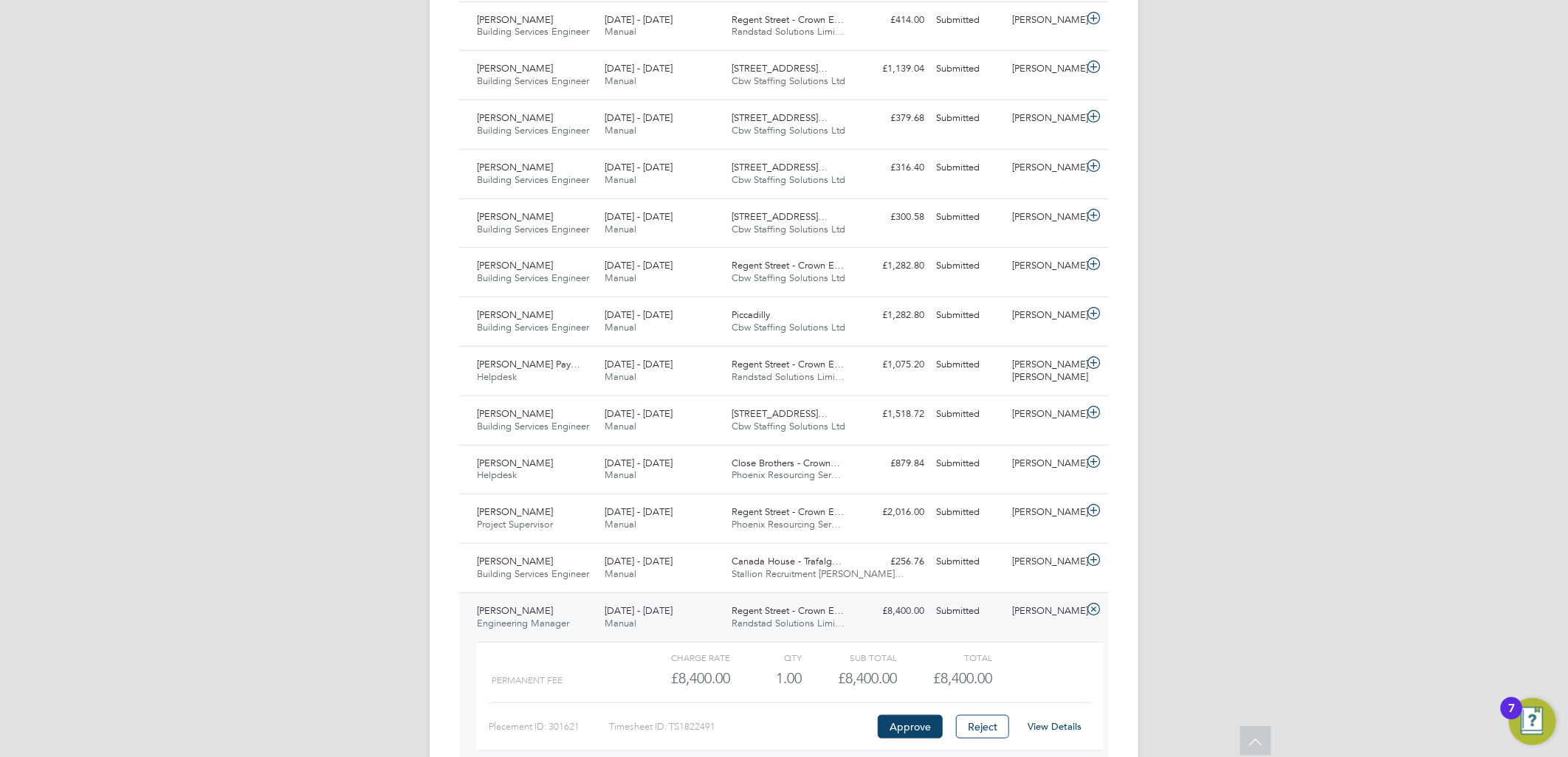
click at [1048, 733] on link "View Details" at bounding box center [1055, 726] width 54 height 13
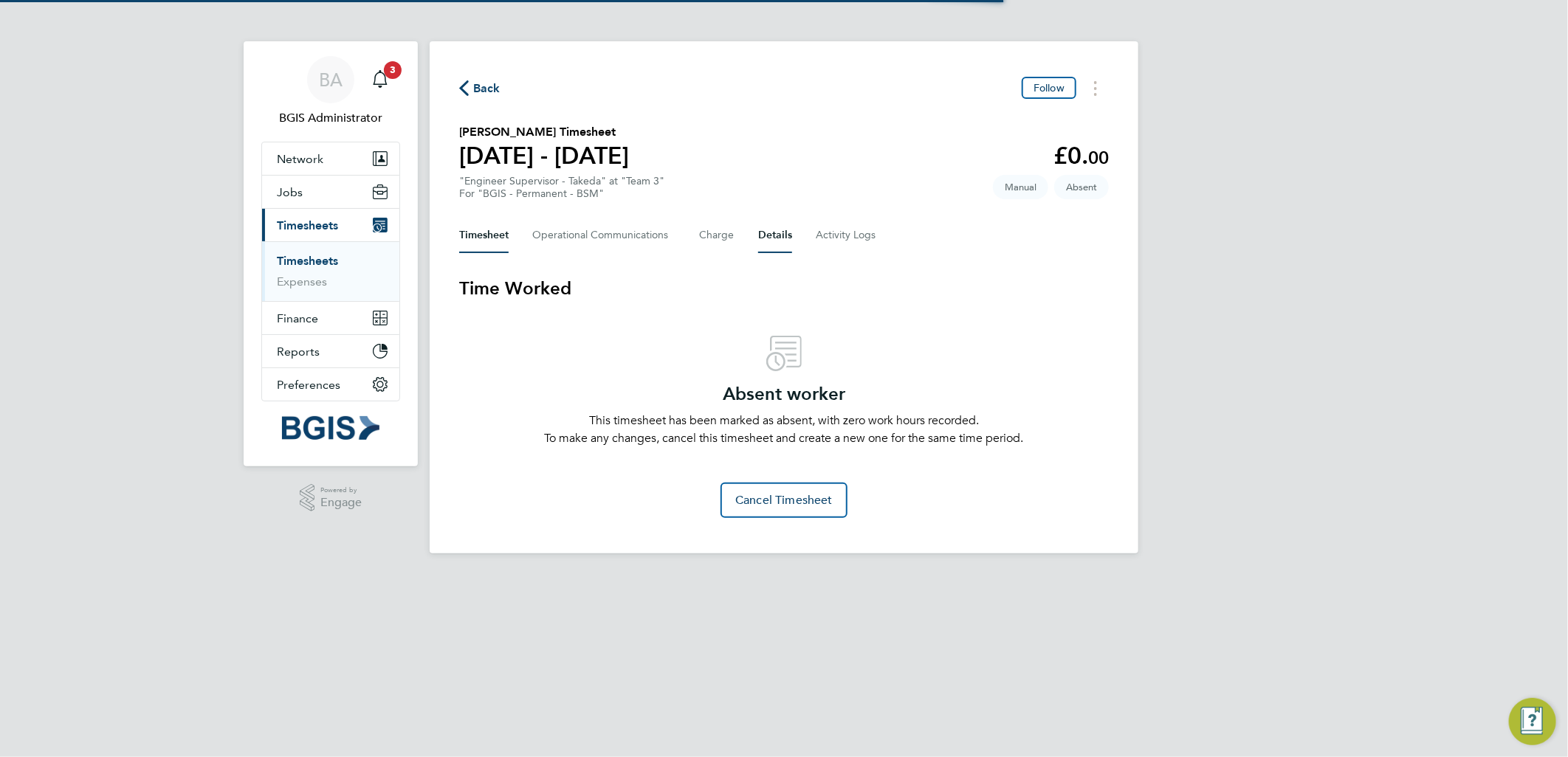
click at [771, 236] on button "Details" at bounding box center [774, 235] width 34 height 35
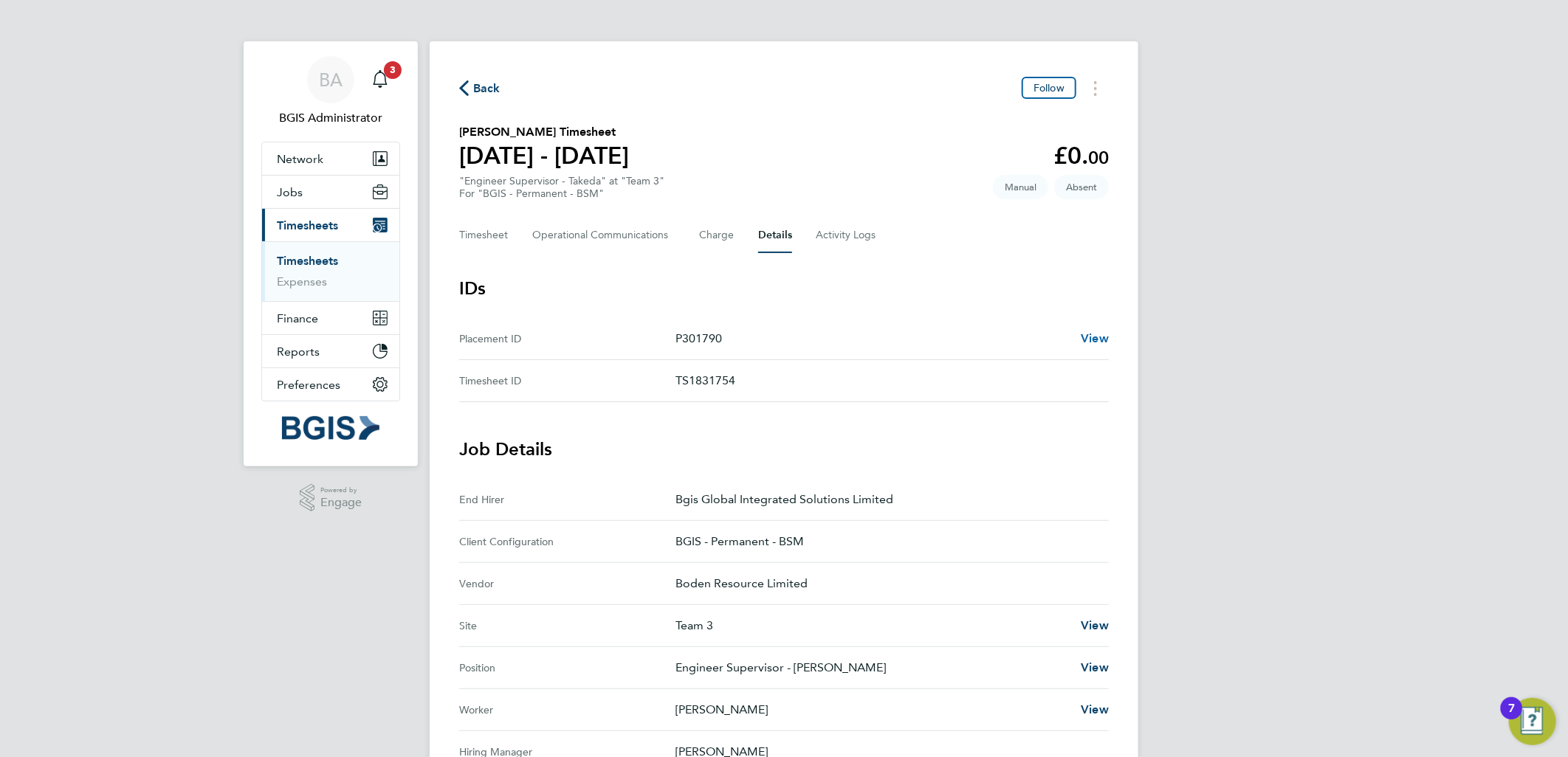
click at [1082, 334] on span "View" at bounding box center [1095, 338] width 28 height 14
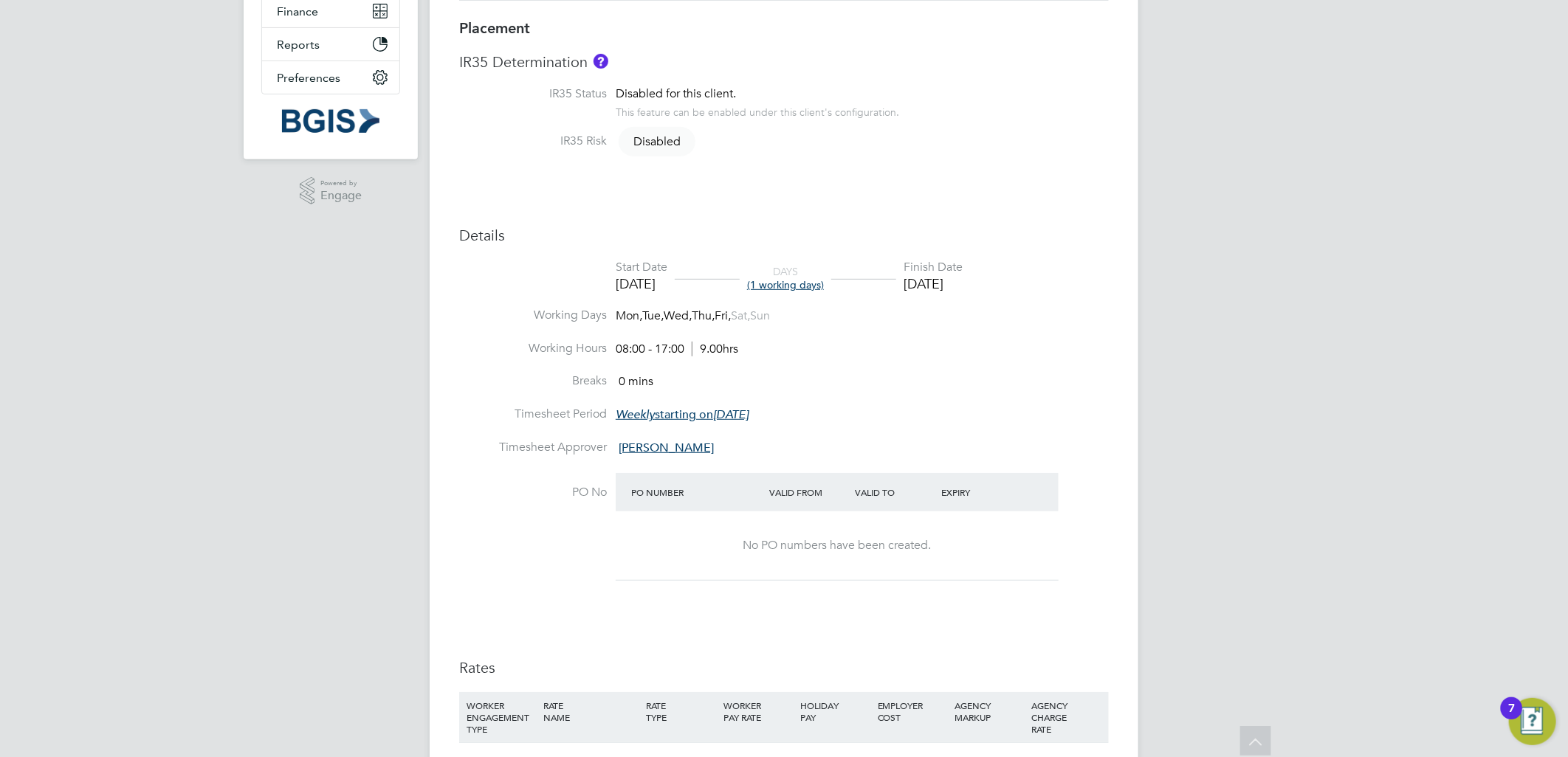
scroll to position [655, 0]
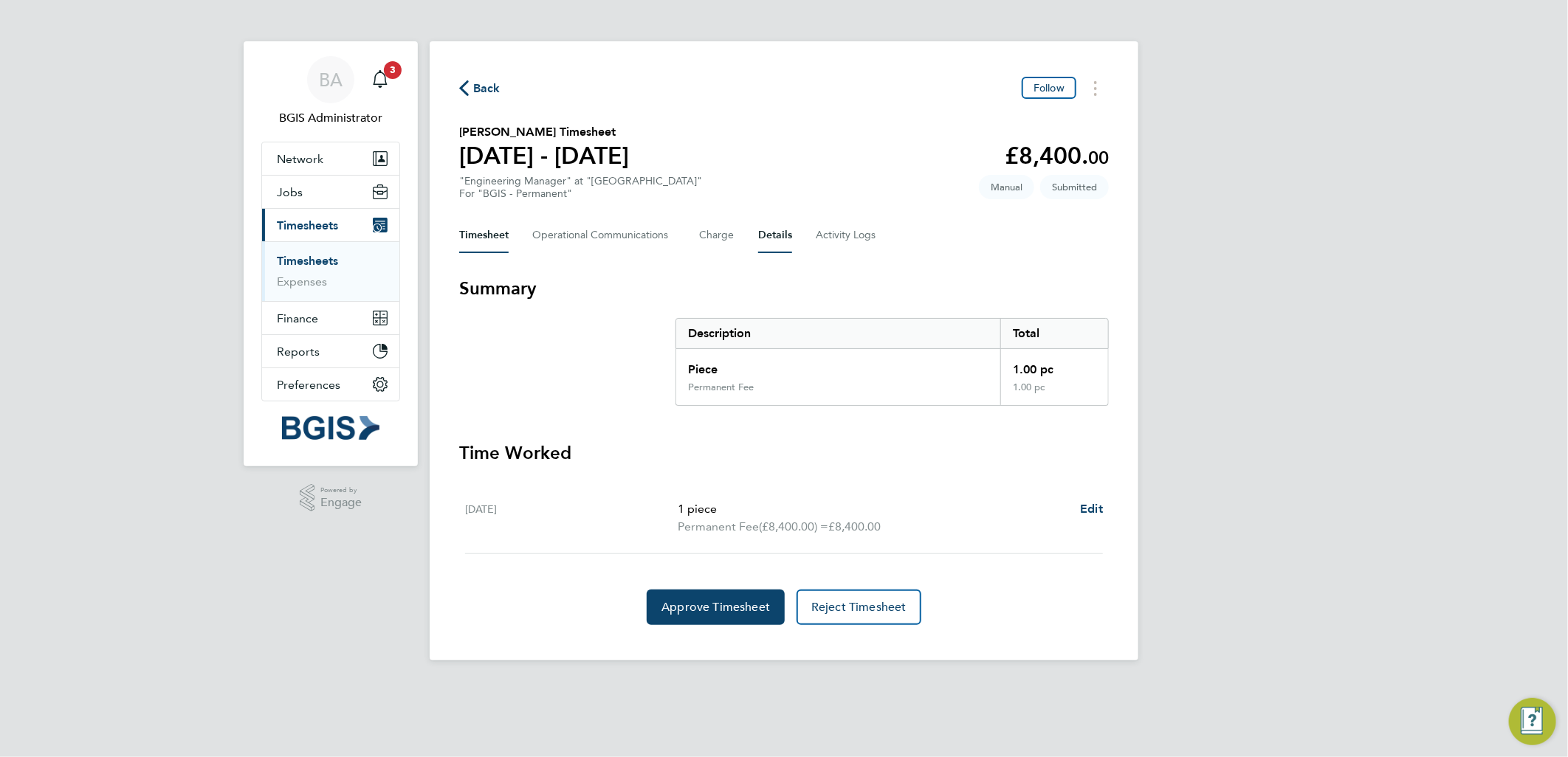
click at [766, 238] on button "Details" at bounding box center [774, 235] width 34 height 35
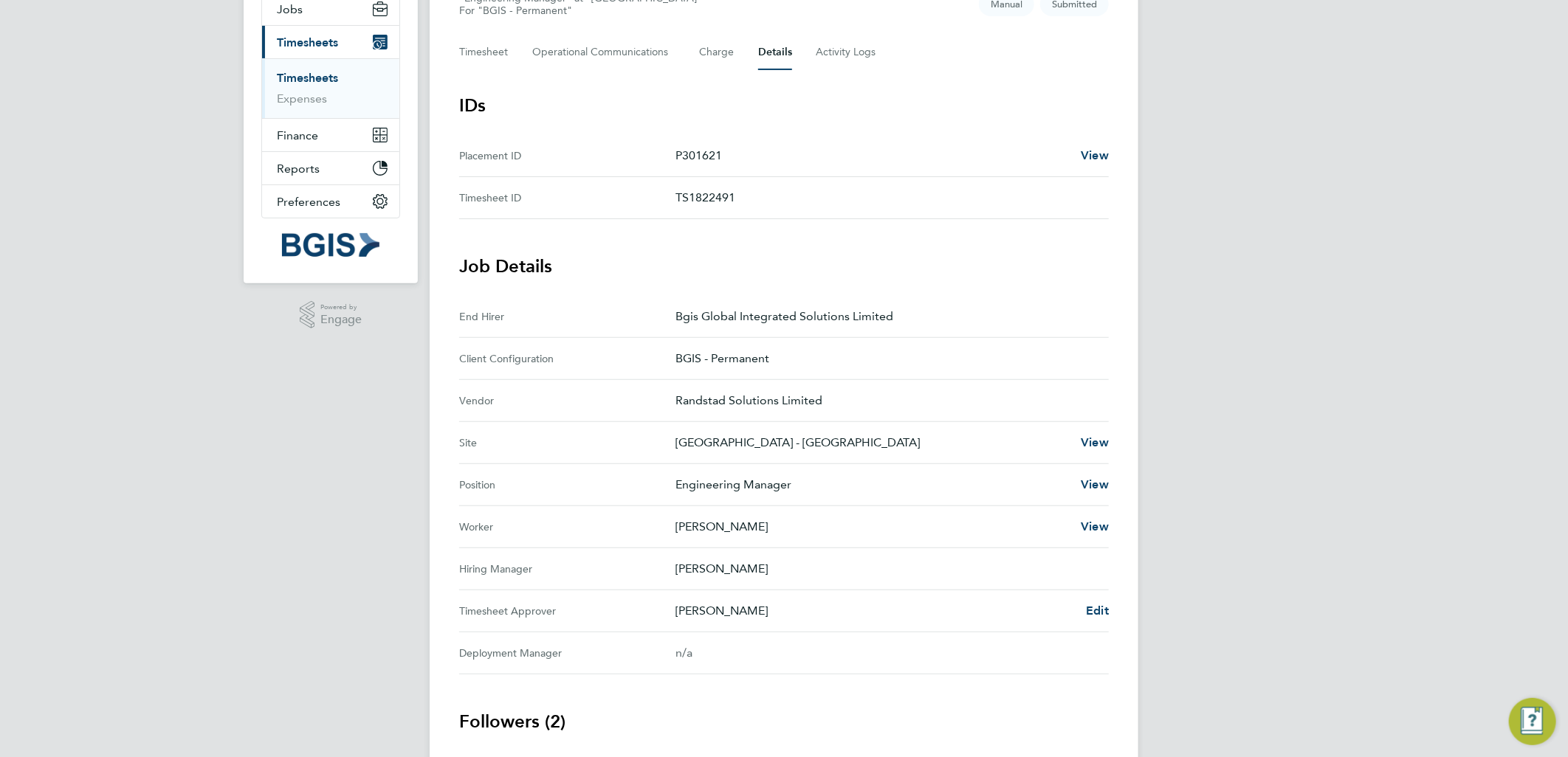
scroll to position [305, 0]
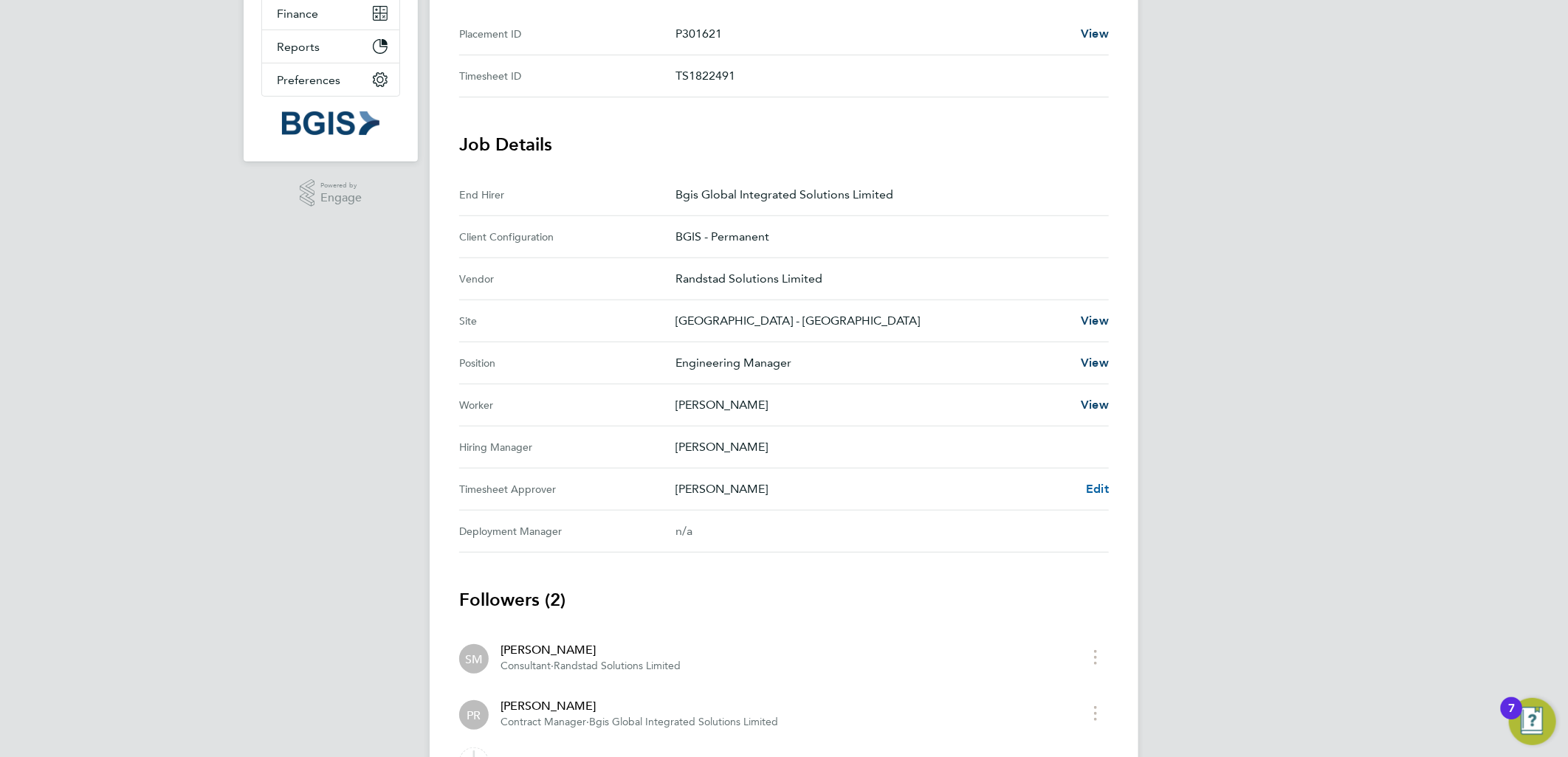
click at [1096, 484] on span "Edit" at bounding box center [1097, 489] width 22 height 14
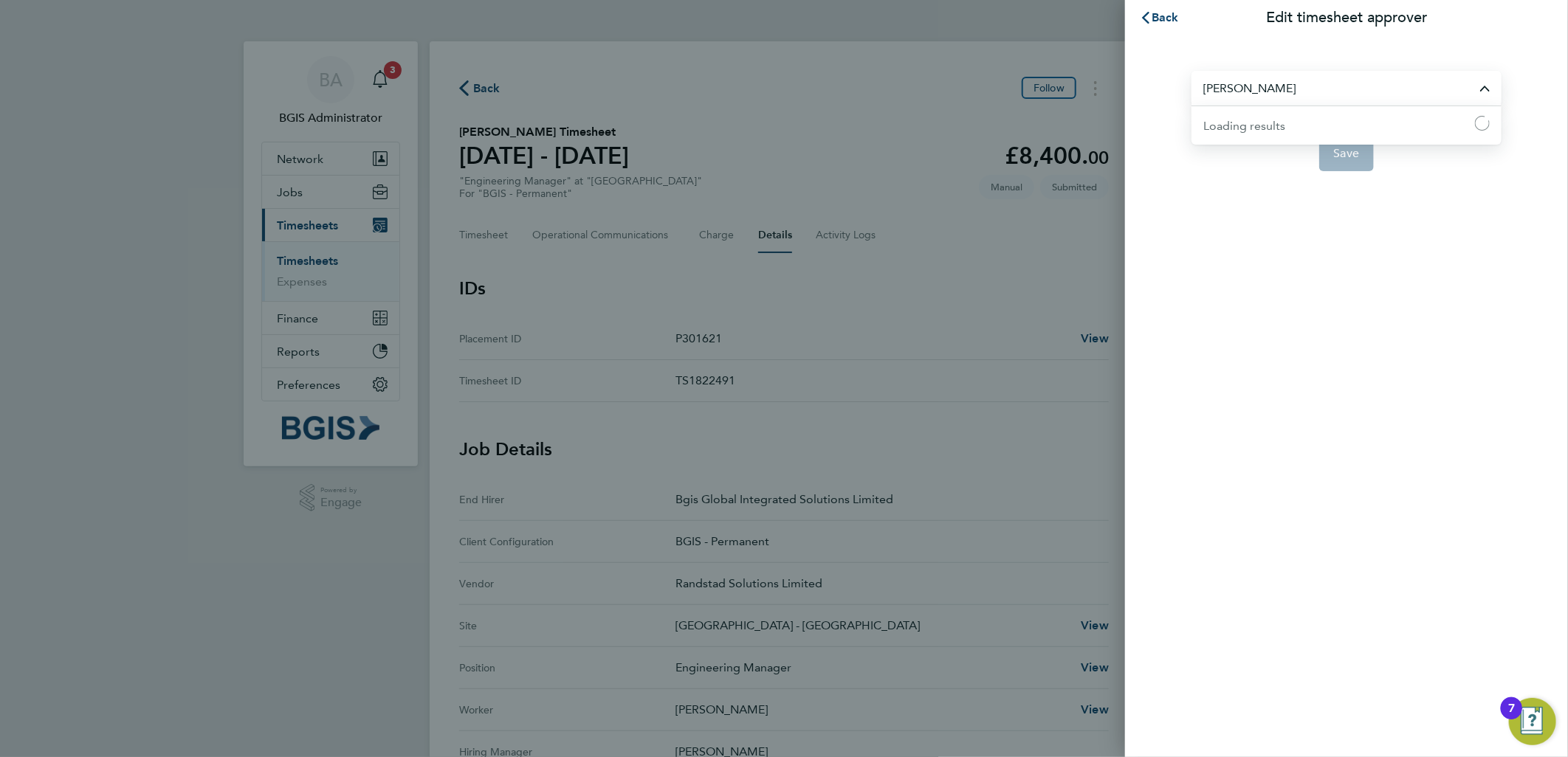
click at [1288, 92] on input "Patrick Ridgway" at bounding box center [1346, 88] width 310 height 35
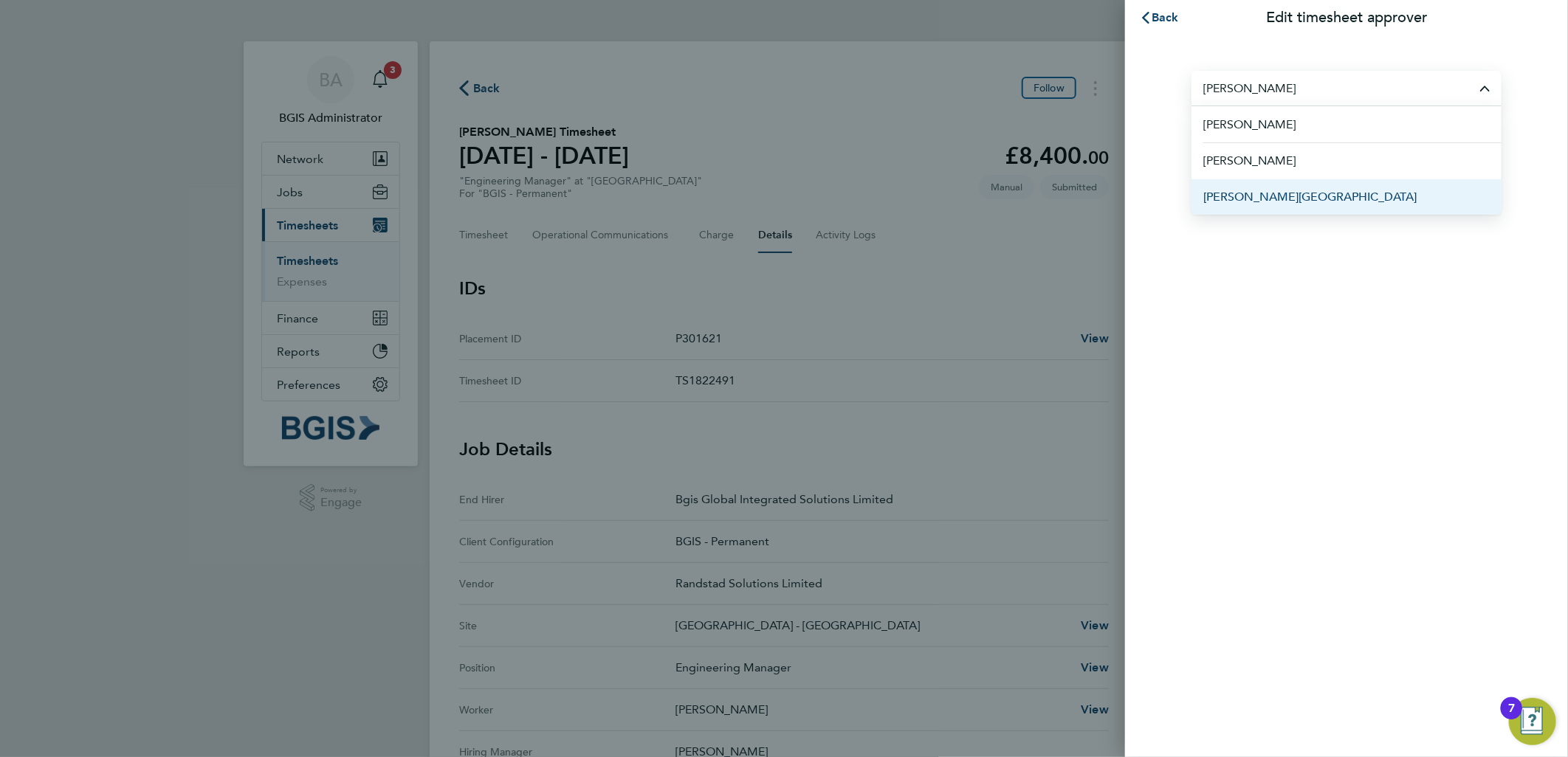
click at [1309, 201] on li "Adam Lyle-Stirling" at bounding box center [1346, 196] width 310 height 36
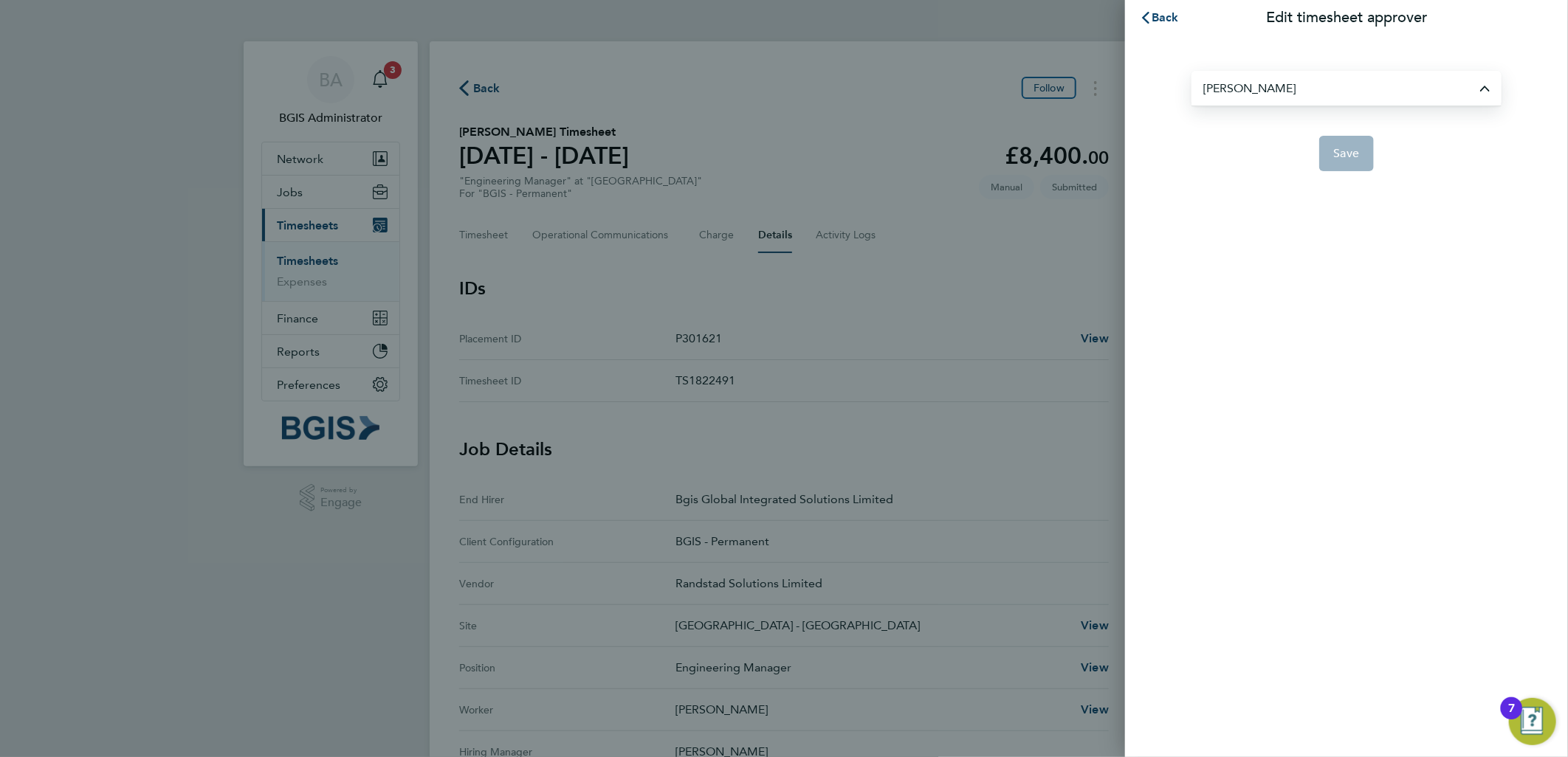
type input "Adam Lyle-Stirling"
click at [1348, 146] on span "Save" at bounding box center [1346, 153] width 26 height 15
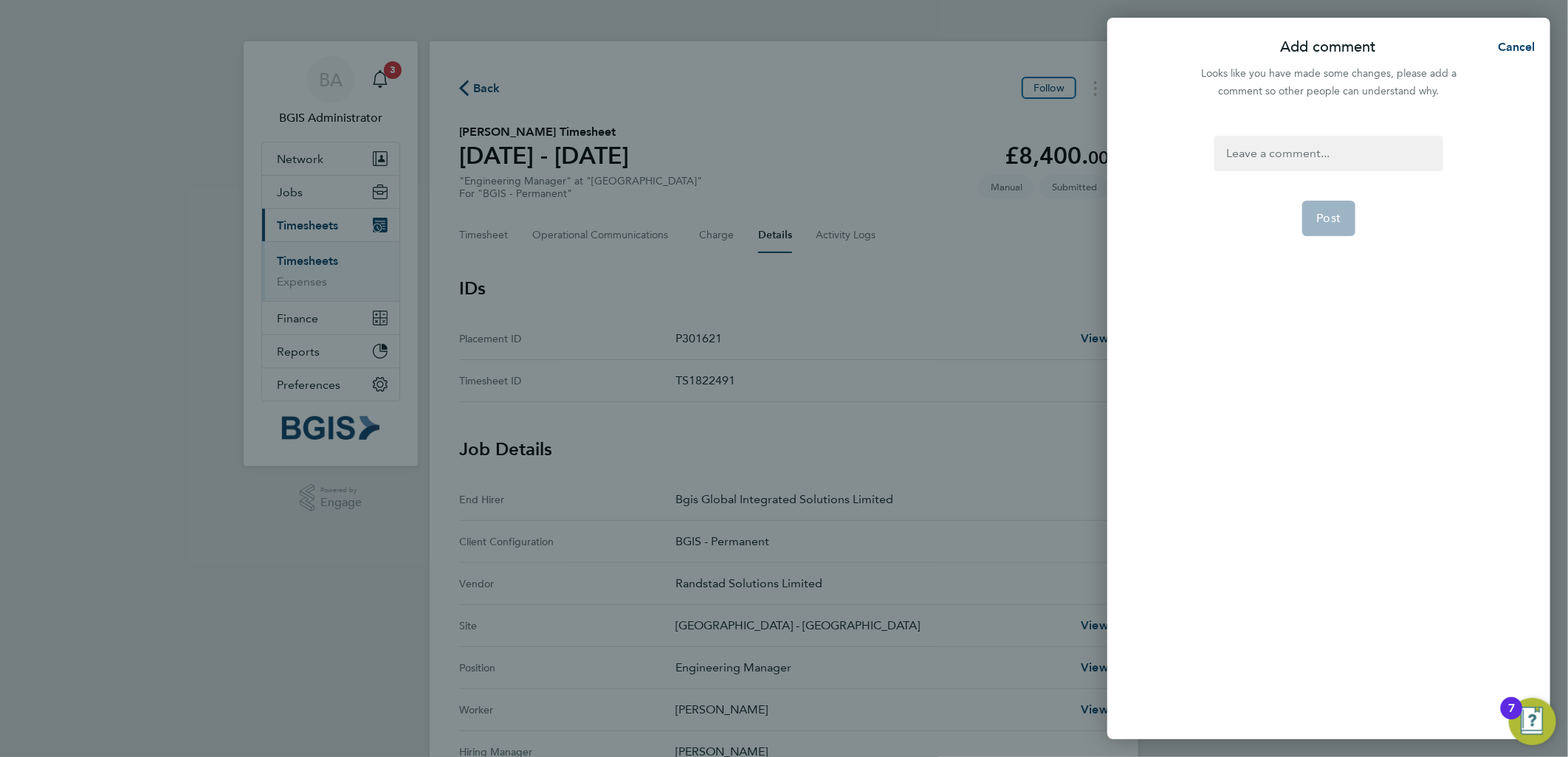
click at [1308, 143] on div at bounding box center [1328, 153] width 228 height 35
click at [1345, 155] on div at bounding box center [1328, 153] width 228 height 35
click at [1340, 198] on form "Approver Post" at bounding box center [1327, 330] width 240 height 390
drag, startPoint x: 1334, startPoint y: 237, endPoint x: 1337, endPoint y: 223, distance: 14.3
click at [1333, 237] on form "Approver Post" at bounding box center [1327, 330] width 240 height 390
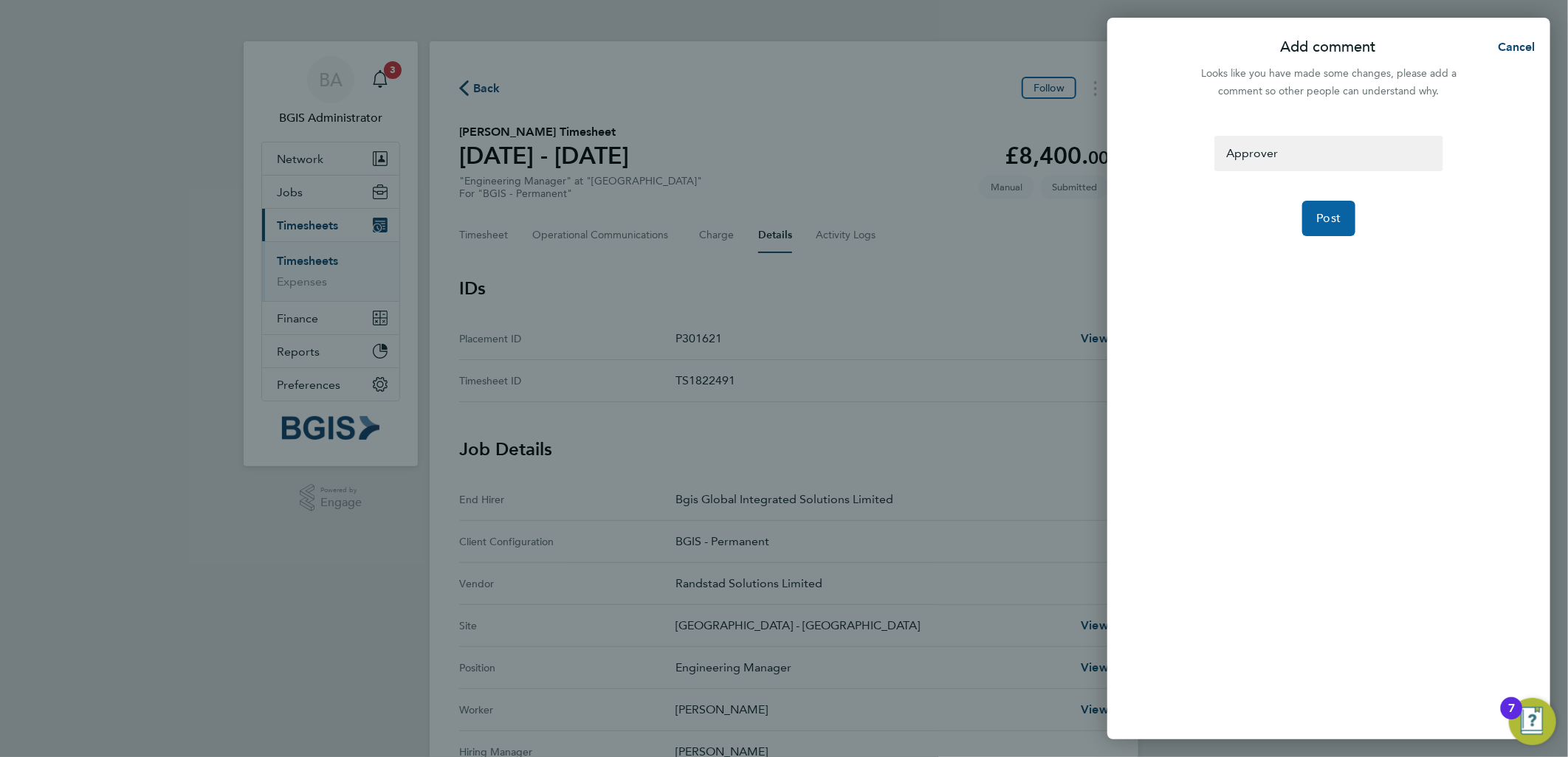
click at [1337, 222] on span "Post" at bounding box center [1329, 218] width 24 height 15
